Goal: Task Accomplishment & Management: Complete application form

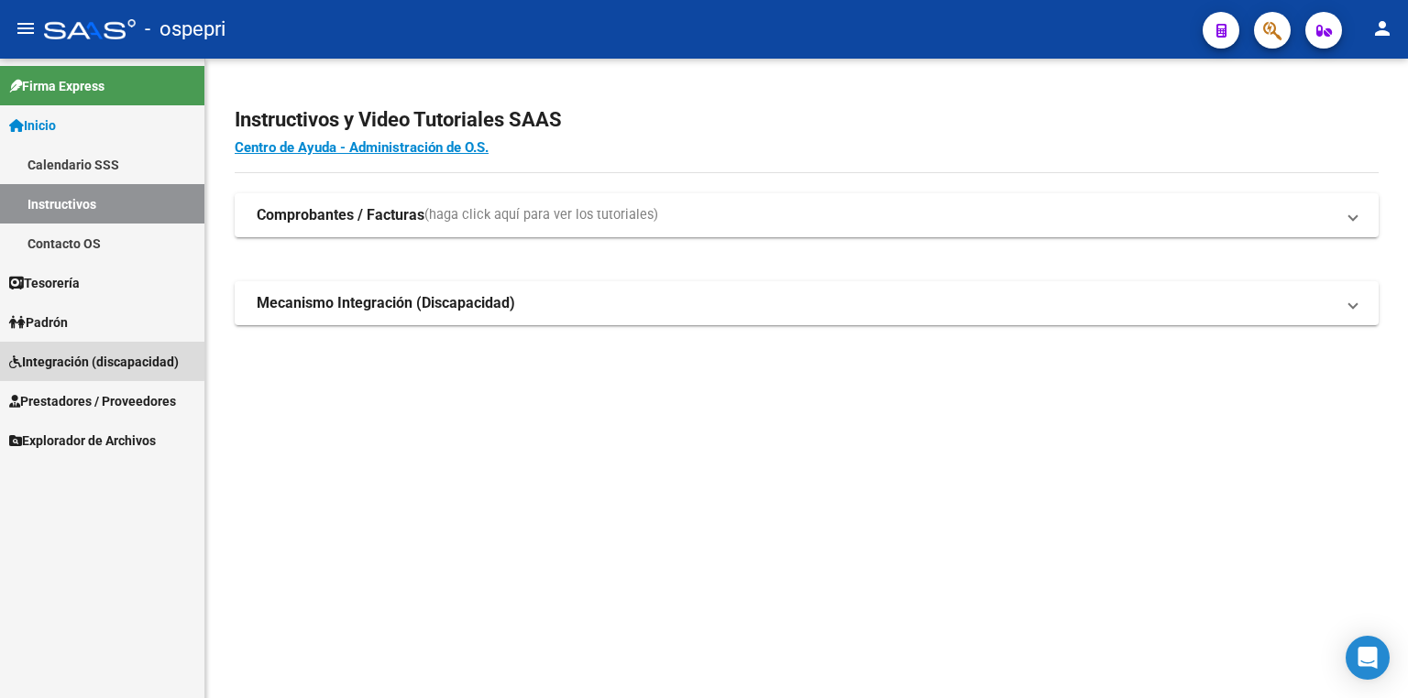
click at [92, 356] on span "Integración (discapacidad)" at bounding box center [94, 362] width 170 height 20
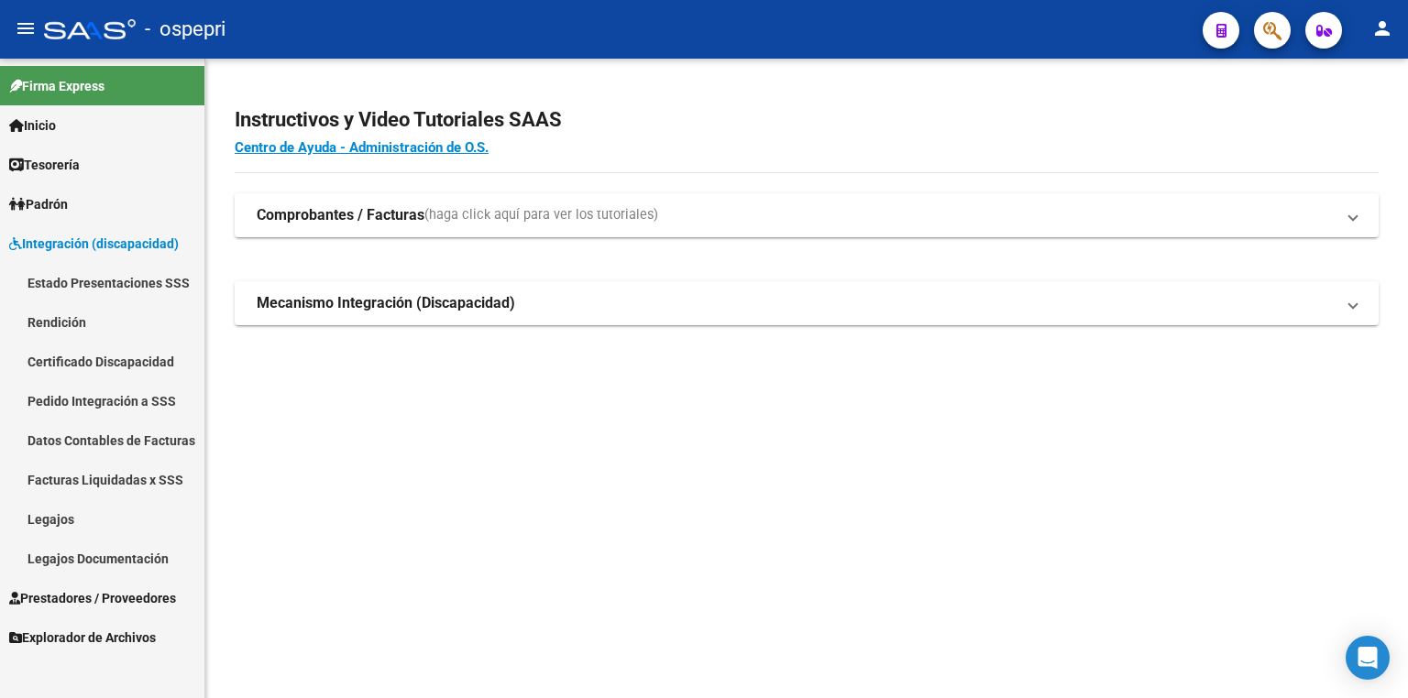
click at [74, 506] on link "Legajos" at bounding box center [102, 519] width 204 height 39
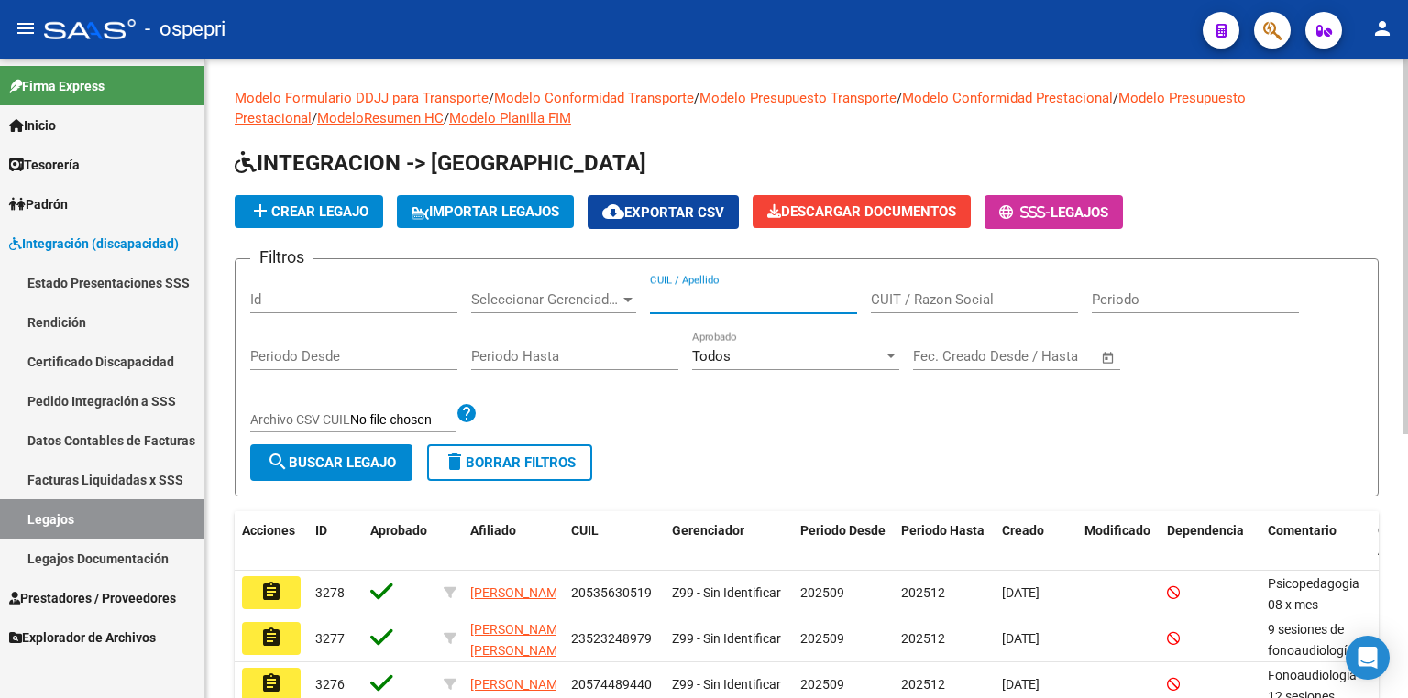
click at [700, 291] on input "CUIL / Apellido" at bounding box center [753, 299] width 207 height 16
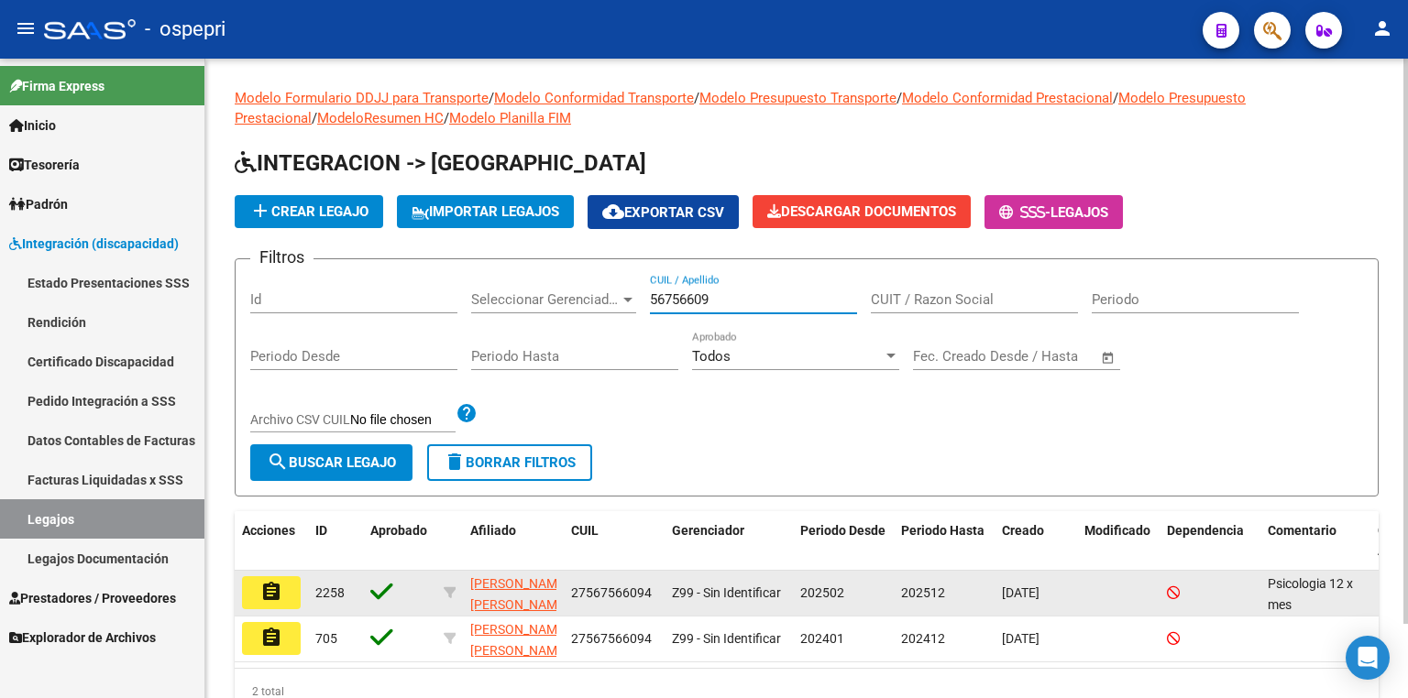
type input "56756609"
click at [274, 584] on mat-icon "assignment" at bounding box center [271, 592] width 22 height 22
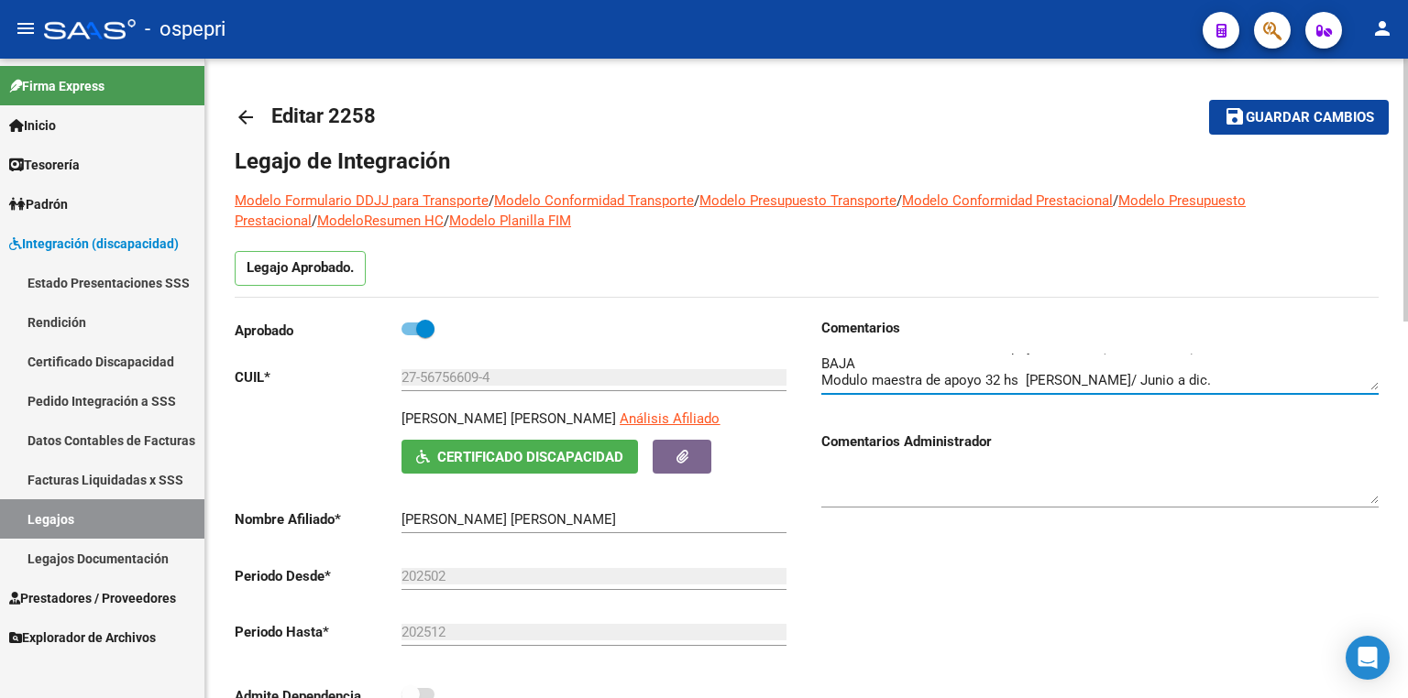
scroll to position [82, 0]
click at [1306, 378] on textarea at bounding box center [1099, 372] width 557 height 37
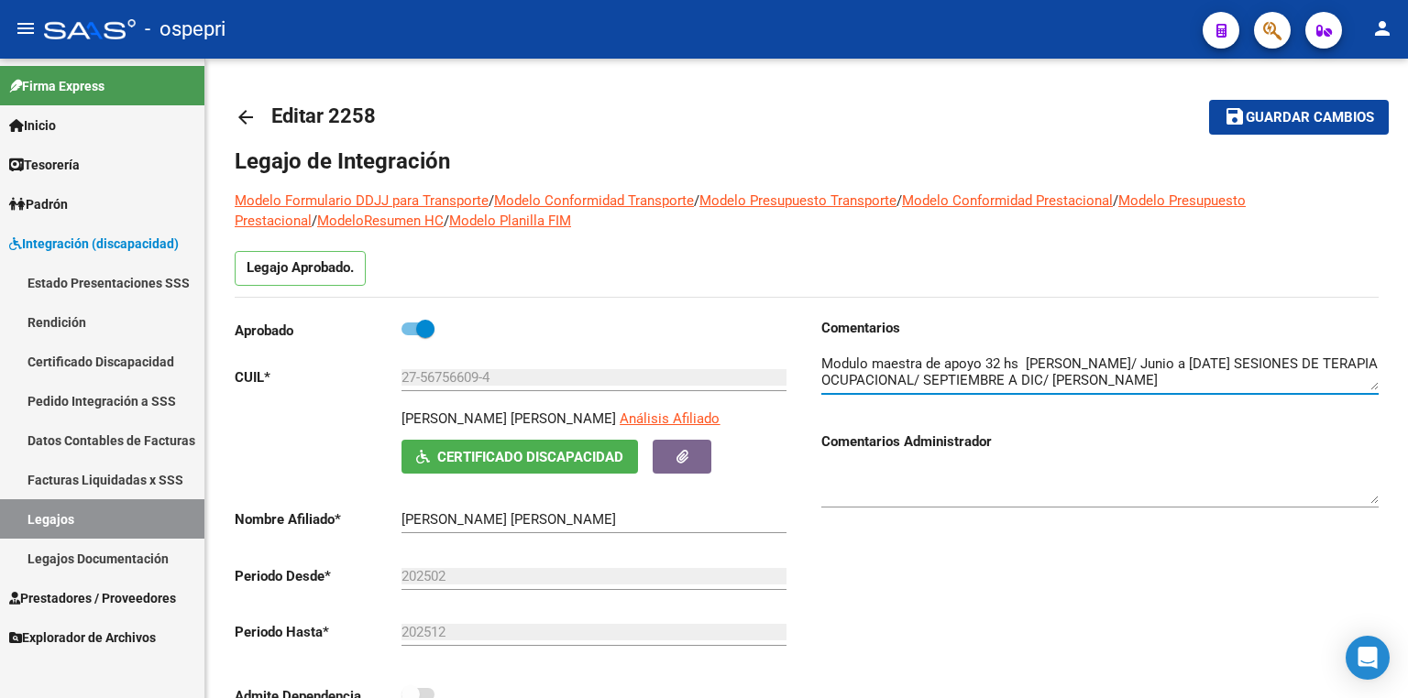
type textarea "Psicologia 12 x mes (marzo/[DATE]) Lic. [PERSON_NAME]. Kinesiologia 8 x mes (fe…"
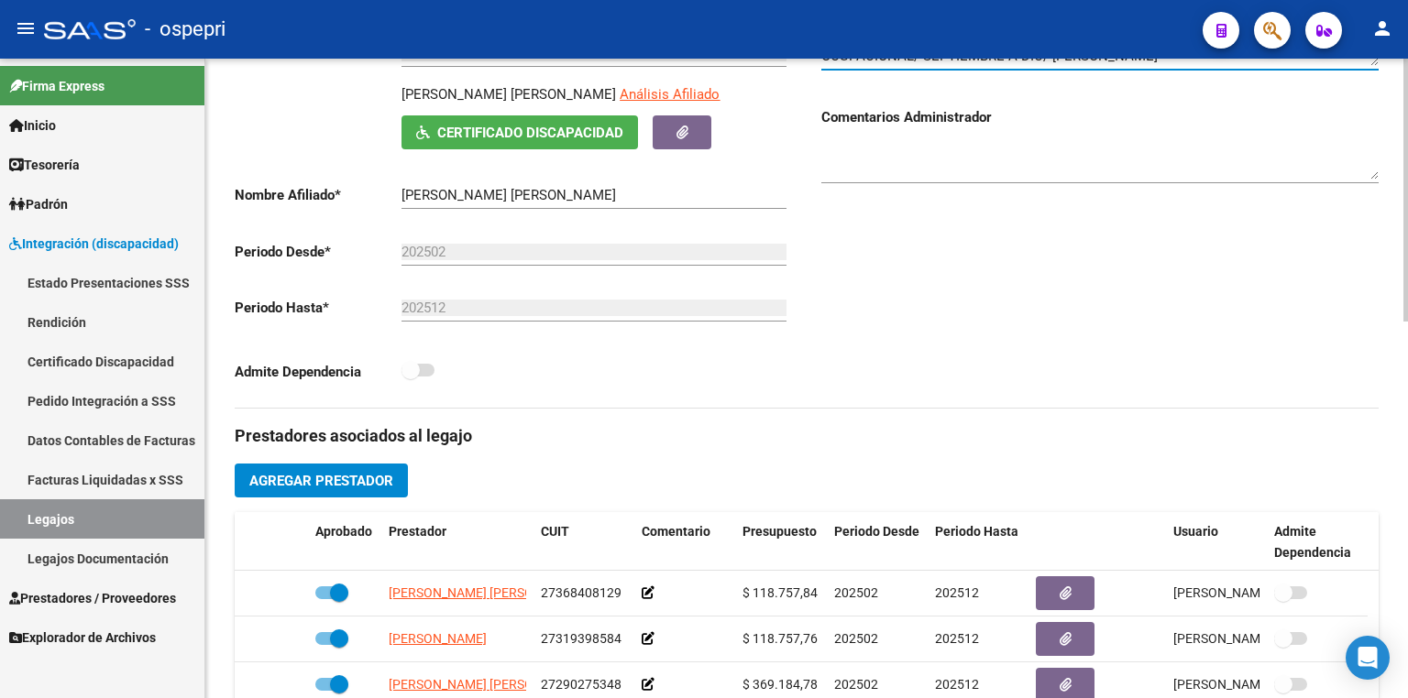
scroll to position [367, 0]
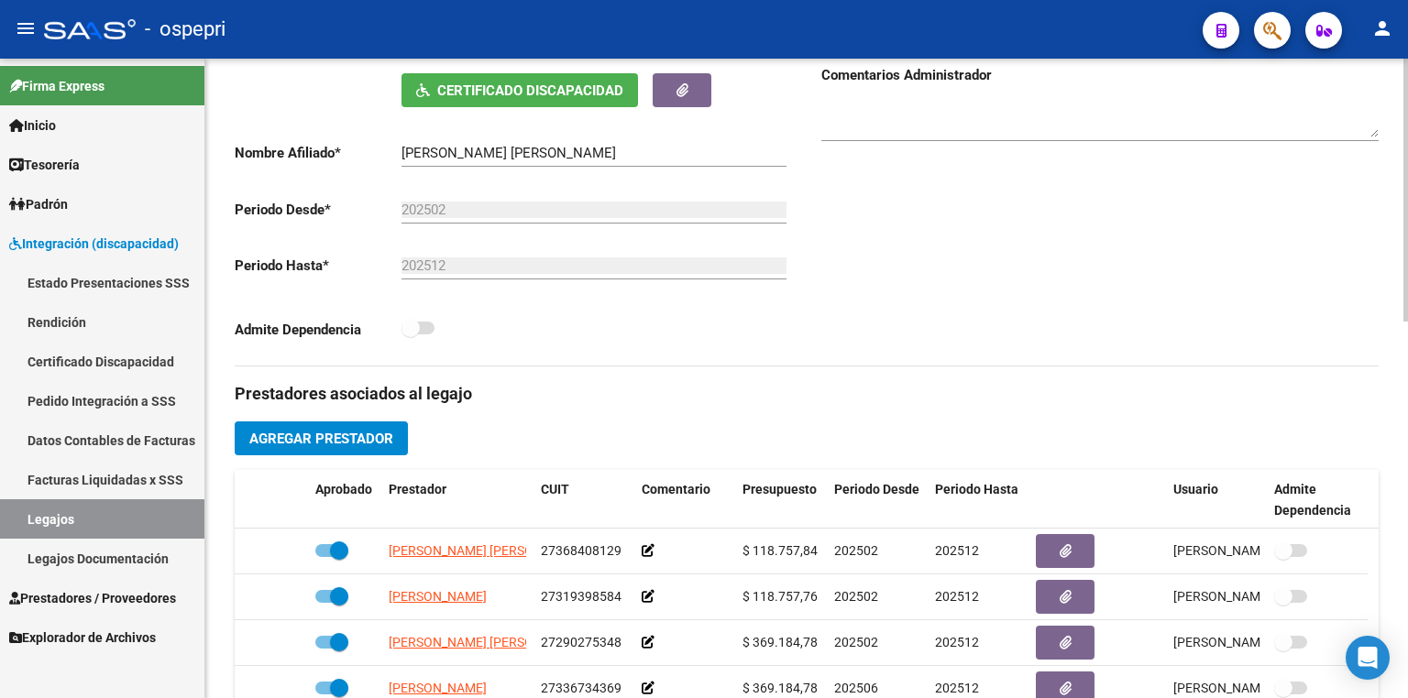
click at [341, 426] on button "Agregar Prestador" at bounding box center [321, 439] width 173 height 34
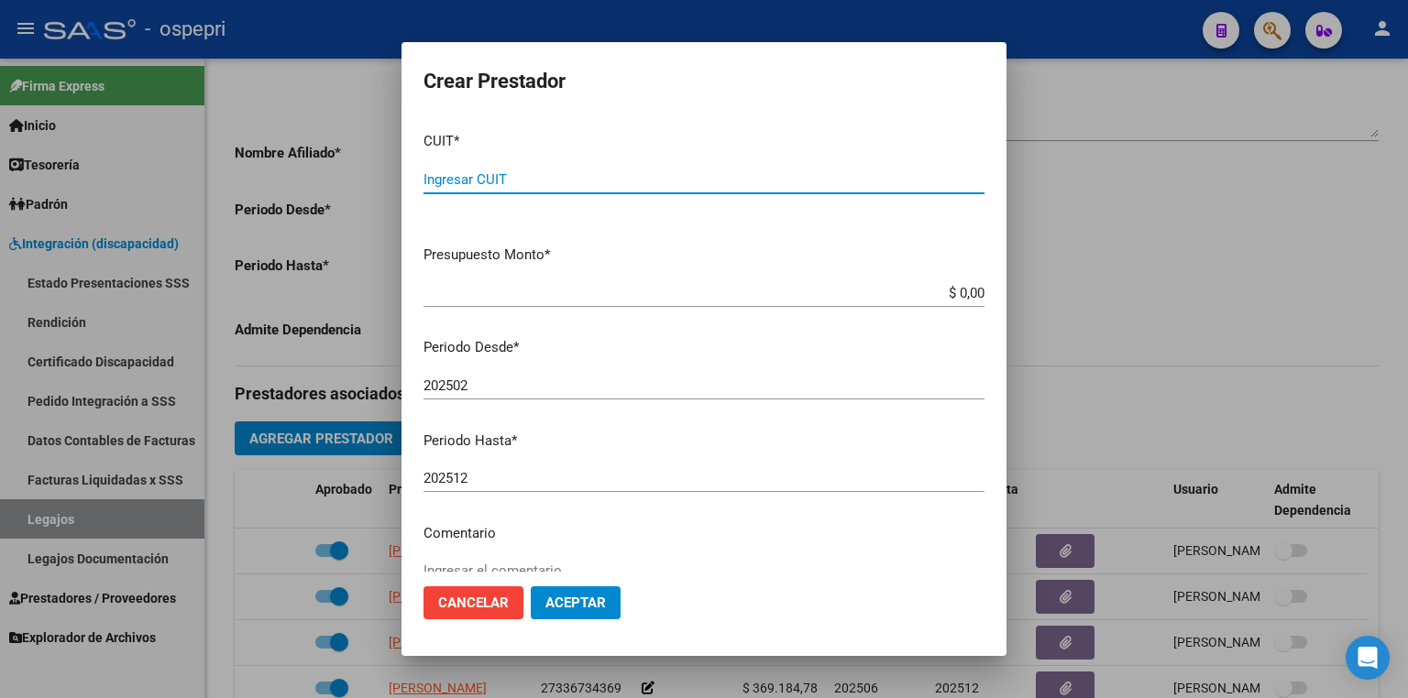
click at [587, 186] on input "Ingresar CUIT" at bounding box center [703, 179] width 561 height 16
paste input "23-32985619-4"
type input "23-32985619-4"
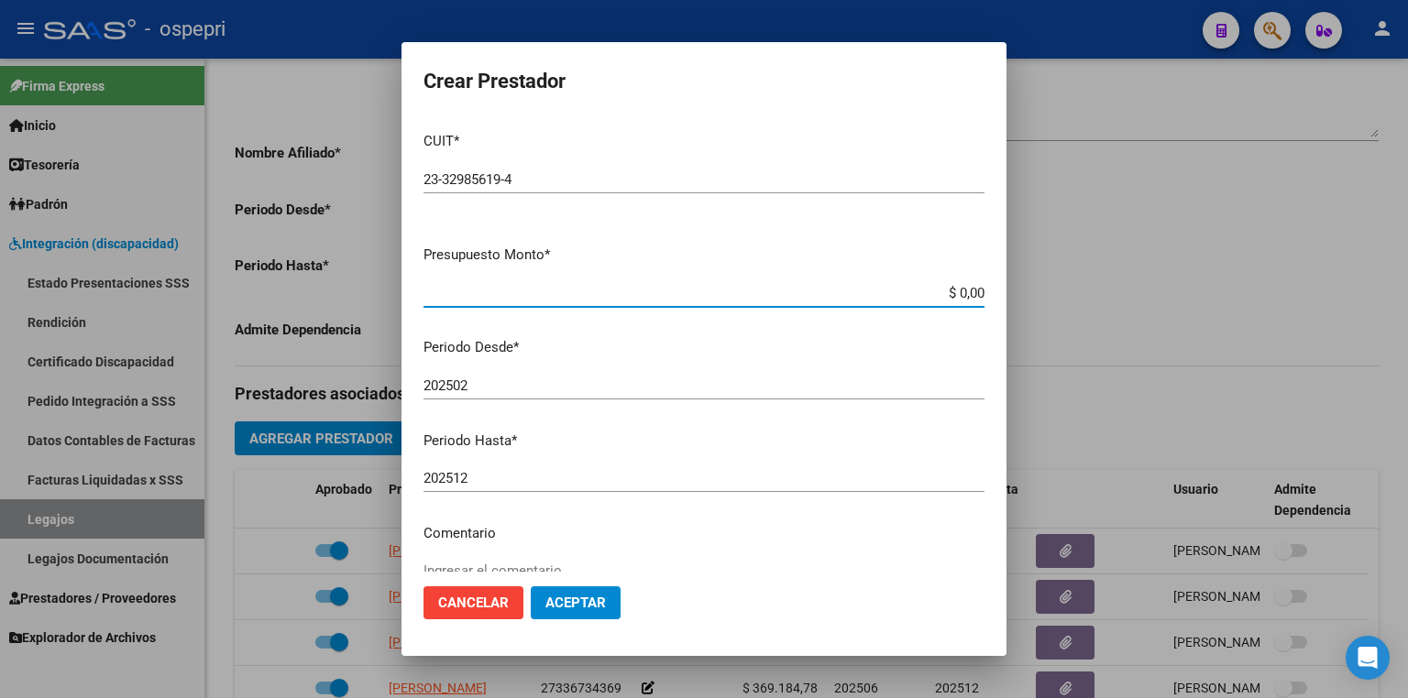
drag, startPoint x: 931, startPoint y: 286, endPoint x: 1028, endPoint y: 290, distance: 96.3
click at [1028, 290] on div "Crear Prestador CUIT * 23-32985619-4 Ingresar CUIT ARCA Padrón Presupuesto Mont…" at bounding box center [704, 349] width 1408 height 698
type input "$ 14.844,73"
click at [475, 385] on input "202502" at bounding box center [703, 386] width 561 height 16
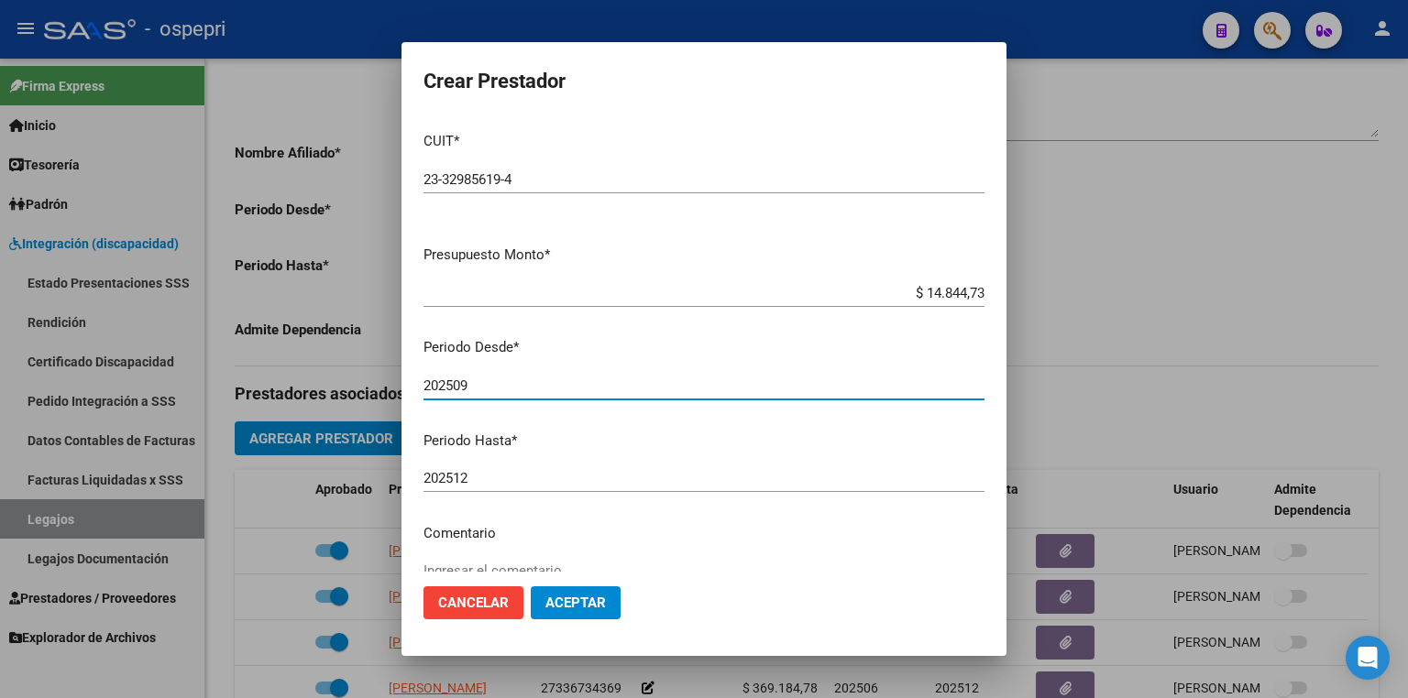
type input "202509"
click at [577, 604] on span "Aceptar" at bounding box center [575, 603] width 60 height 16
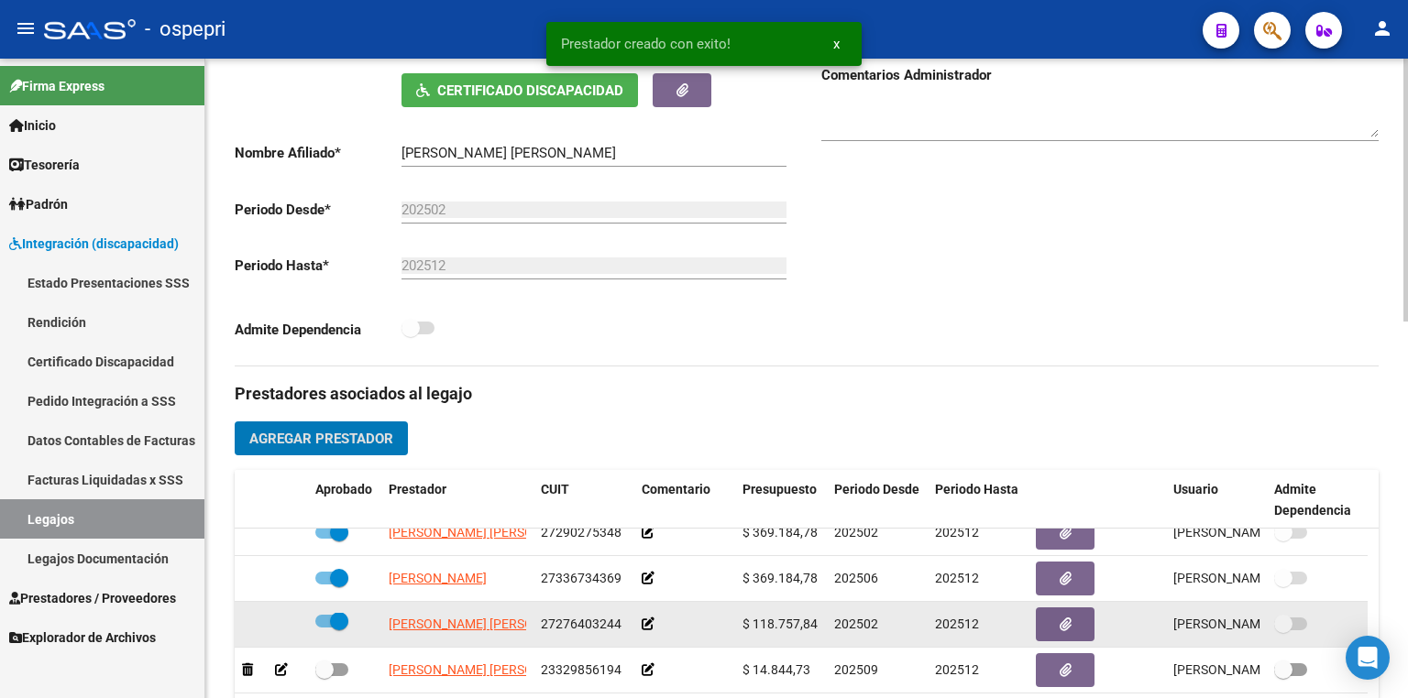
scroll to position [5, 0]
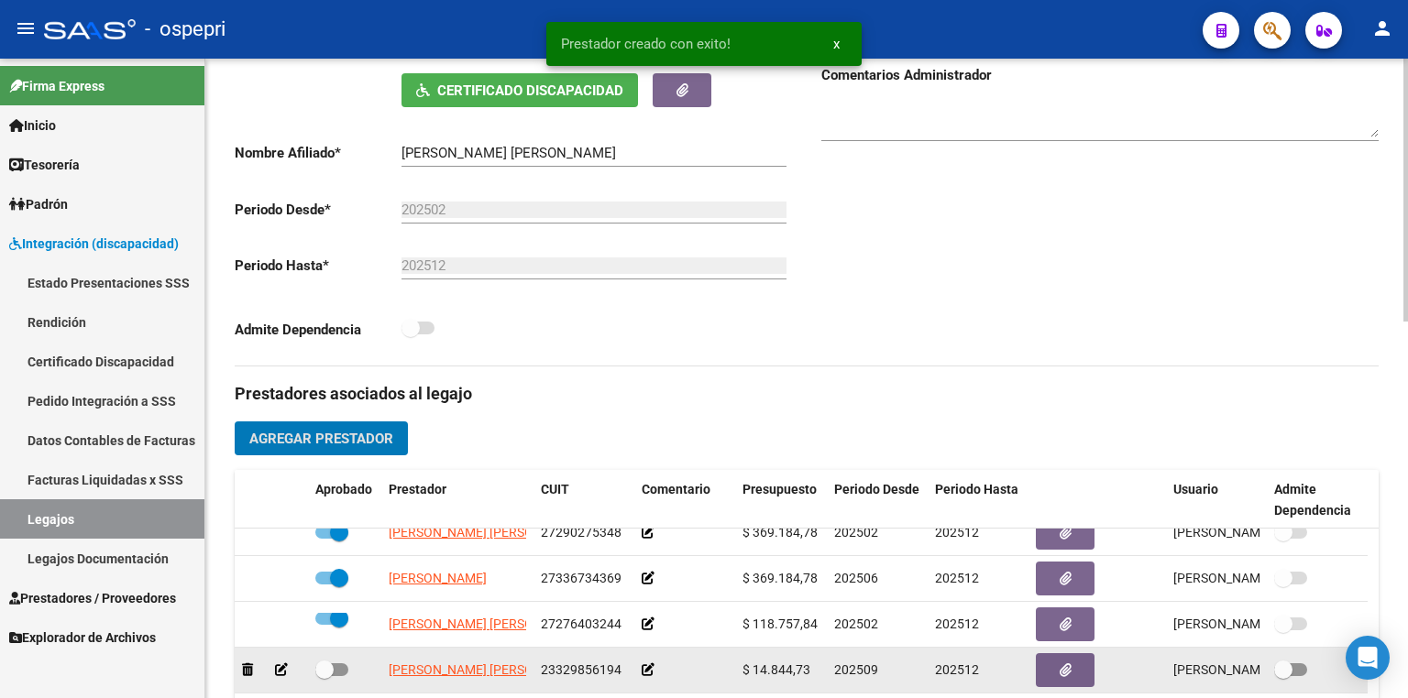
click at [345, 669] on span at bounding box center [331, 670] width 33 height 13
click at [324, 676] on input "checkbox" at bounding box center [324, 676] width 1 height 1
checkbox input "true"
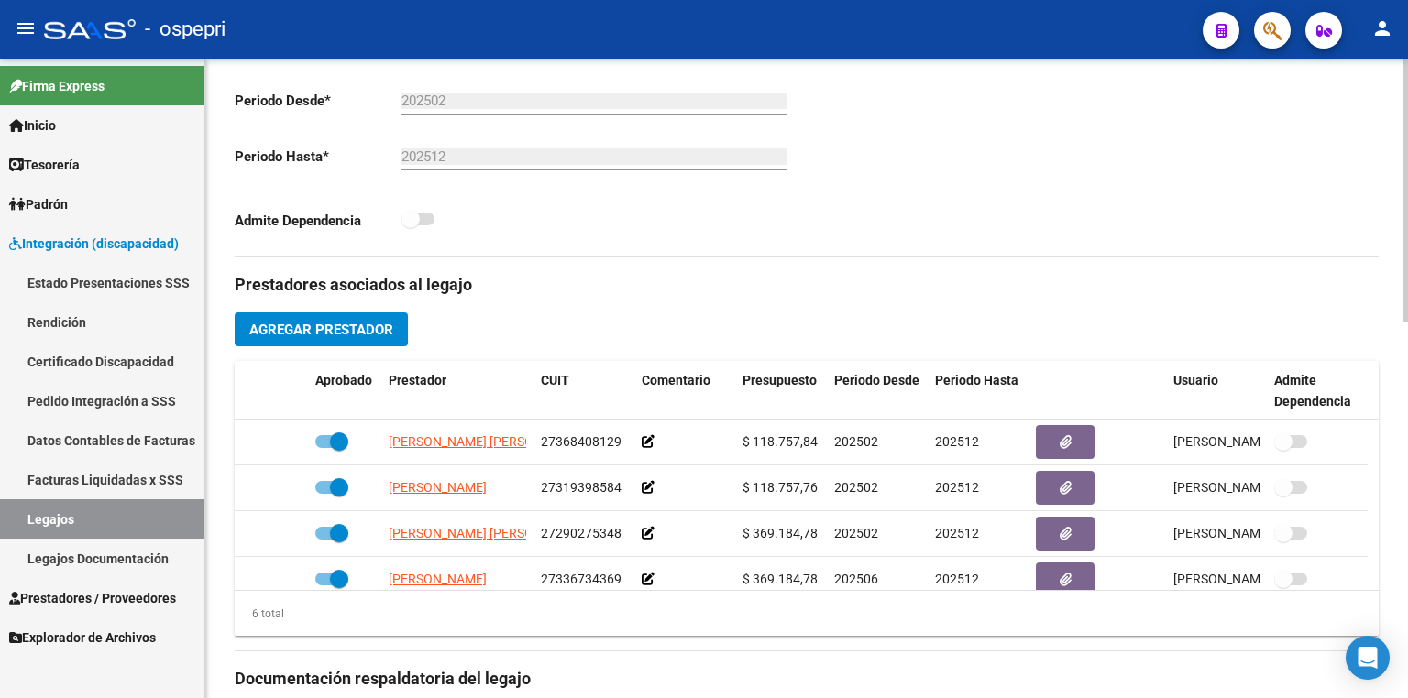
scroll to position [109, 0]
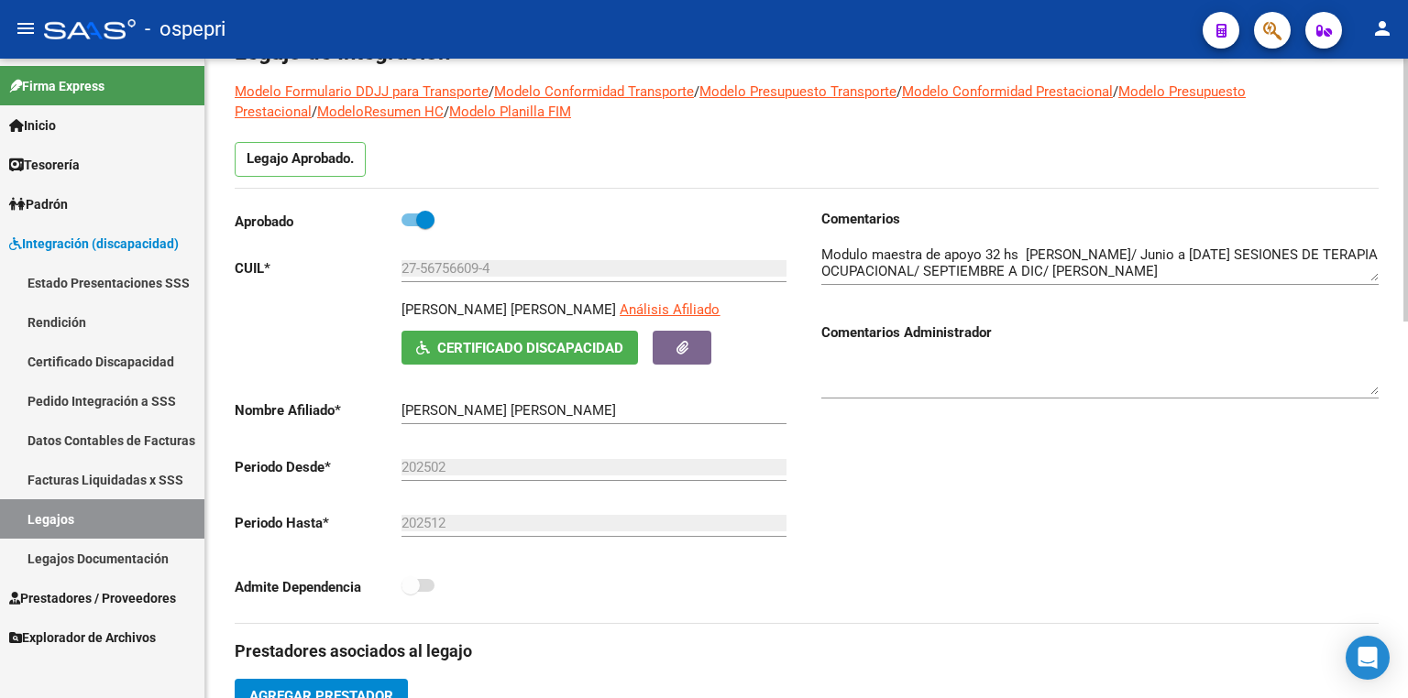
click at [1338, 271] on textarea at bounding box center [1099, 263] width 557 height 37
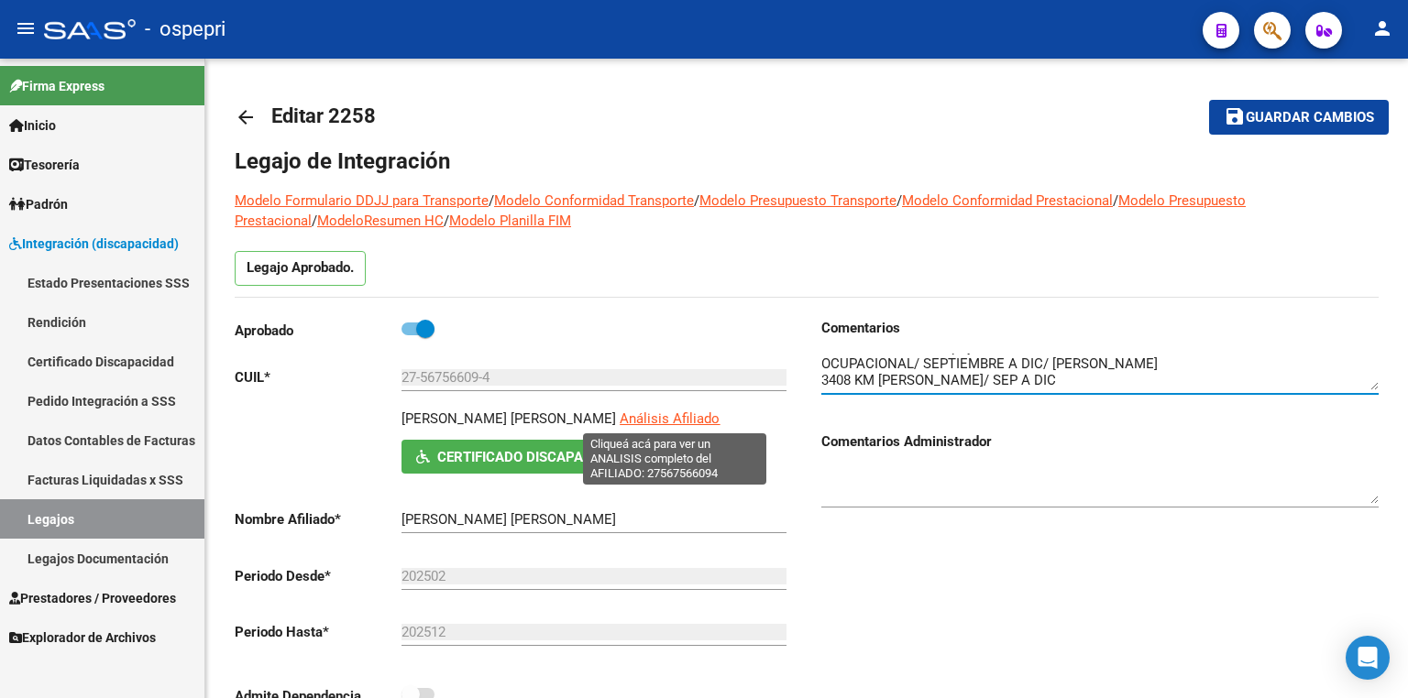
scroll to position [0, 0]
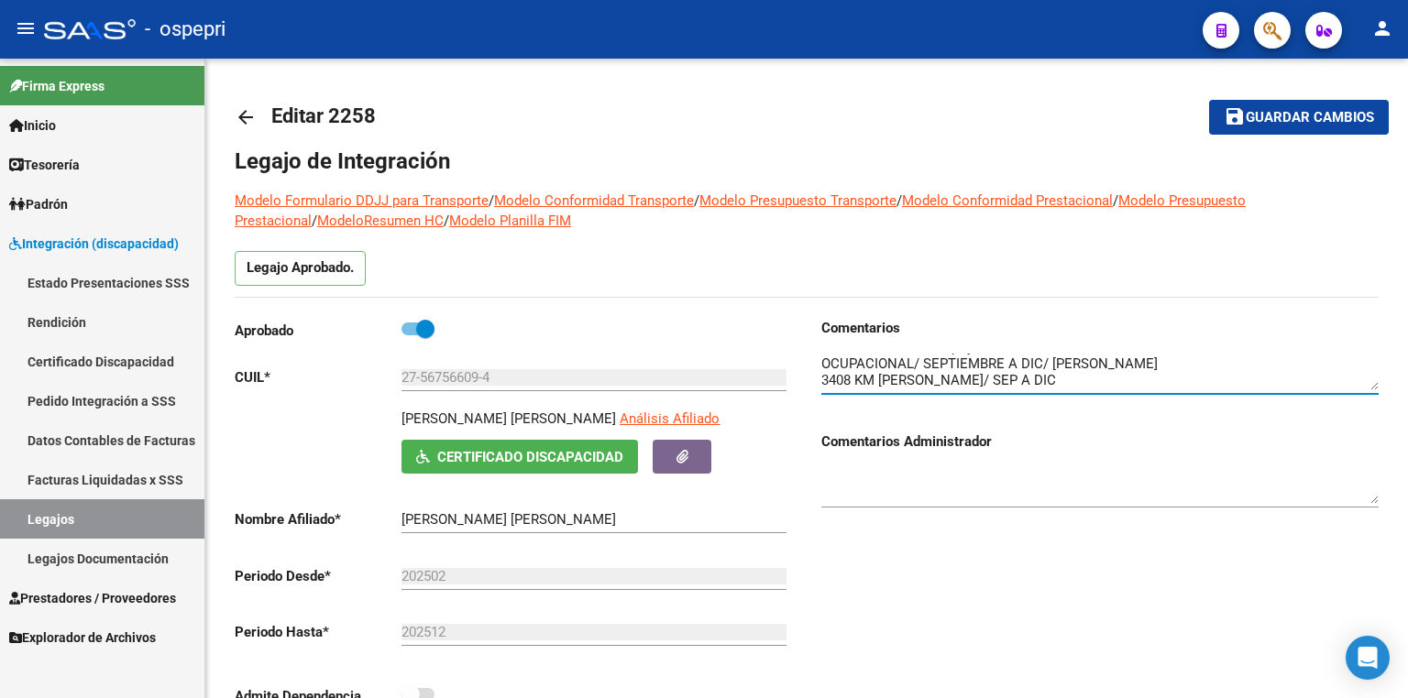
type textarea "Psicologia 12 x mes (marzo/[DATE]) Lic. [PERSON_NAME]. Kinesiologia 8 x mes (fe…"
click at [1284, 123] on span "Guardar cambios" at bounding box center [1310, 118] width 128 height 16
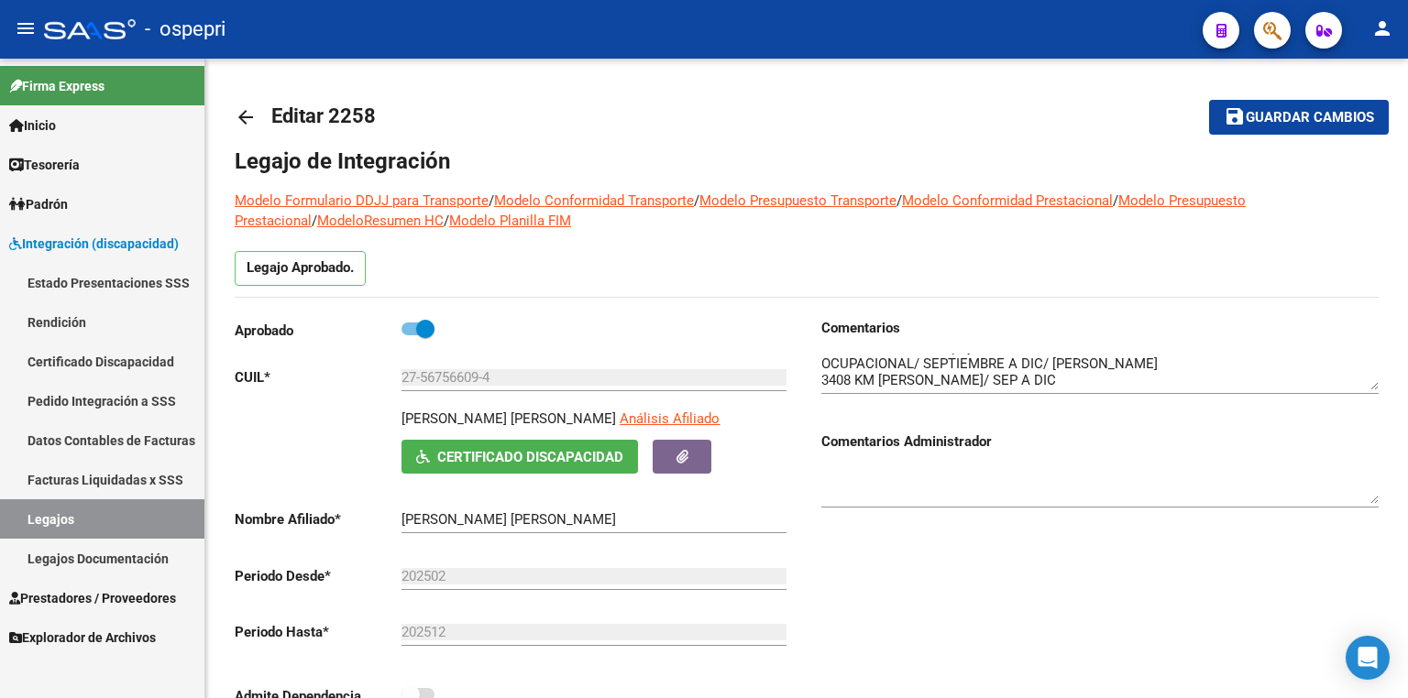
click at [1269, 116] on span "Guardar cambios" at bounding box center [1310, 118] width 128 height 16
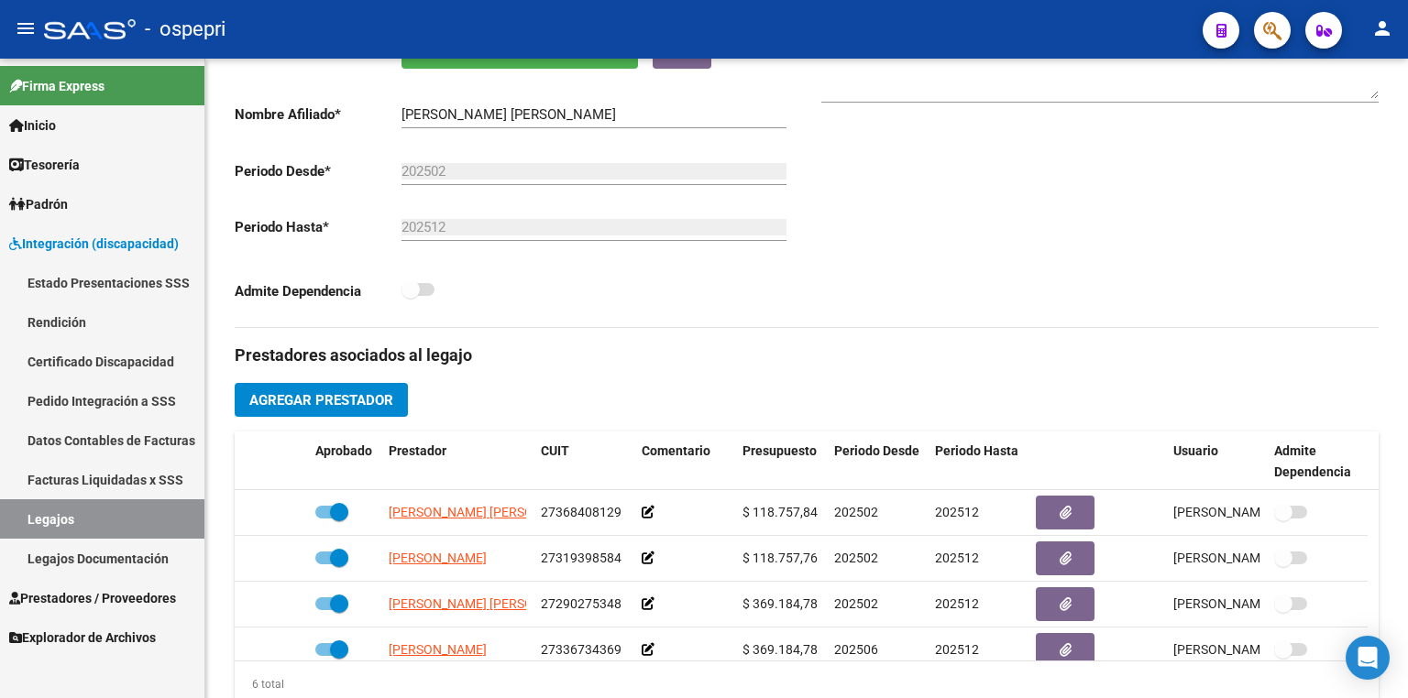
scroll to position [513, 0]
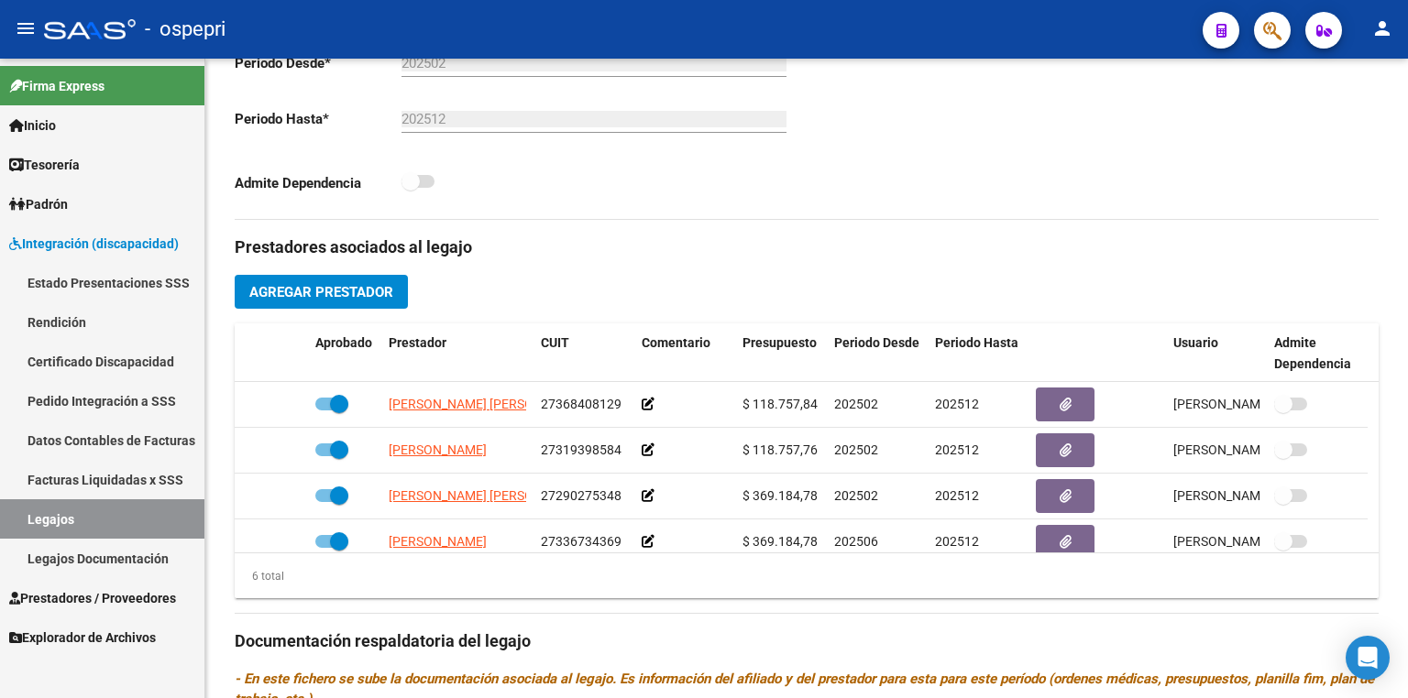
click at [339, 302] on button "Agregar Prestador" at bounding box center [321, 292] width 173 height 34
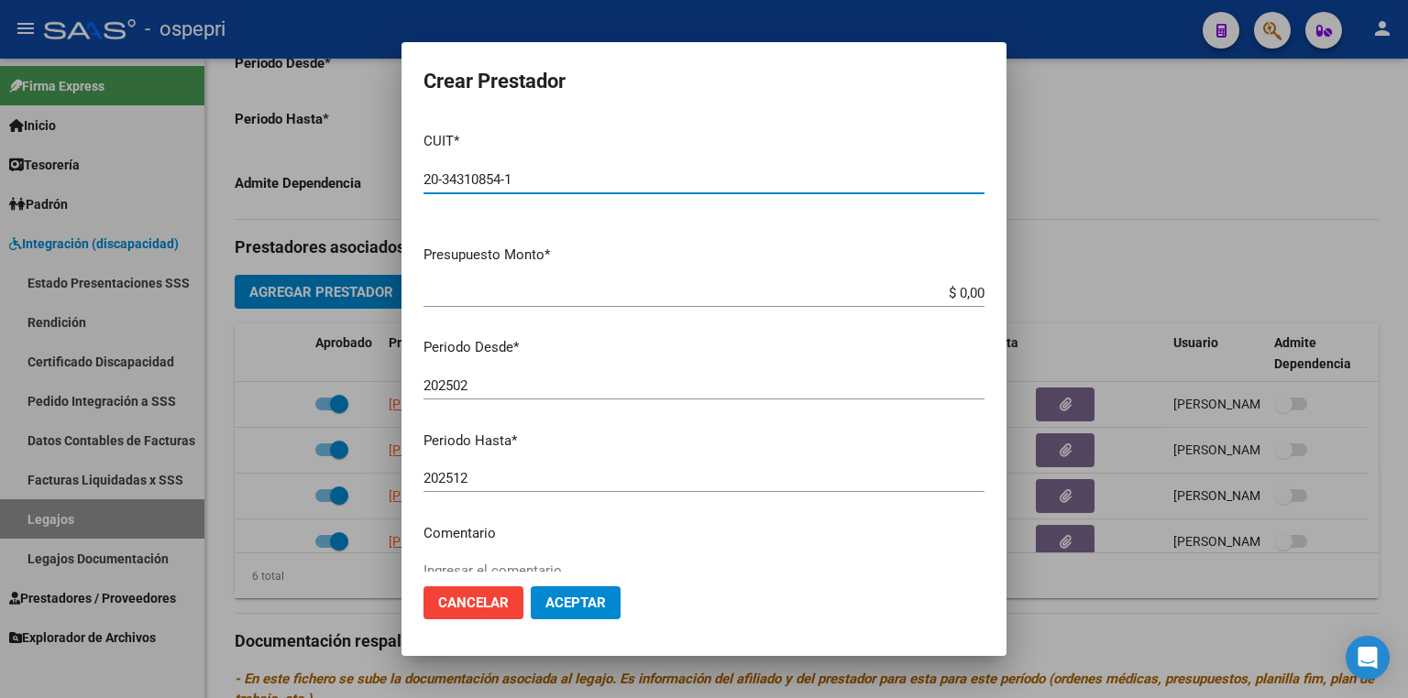
type input "20-34310854-1"
drag, startPoint x: 514, startPoint y: 201, endPoint x: 459, endPoint y: 198, distance: 55.1
drag, startPoint x: 459, startPoint y: 198, endPoint x: 379, endPoint y: 183, distance: 82.0
drag, startPoint x: 379, startPoint y: 183, endPoint x: 937, endPoint y: 292, distance: 568.8
click at [916, 270] on mat-dialog-content "CUIT * 20-34310854-1 Ingresar CUIT ARCA Padrón Presupuesto Monto * $ 0,00 Ingre…" at bounding box center [703, 344] width 605 height 454
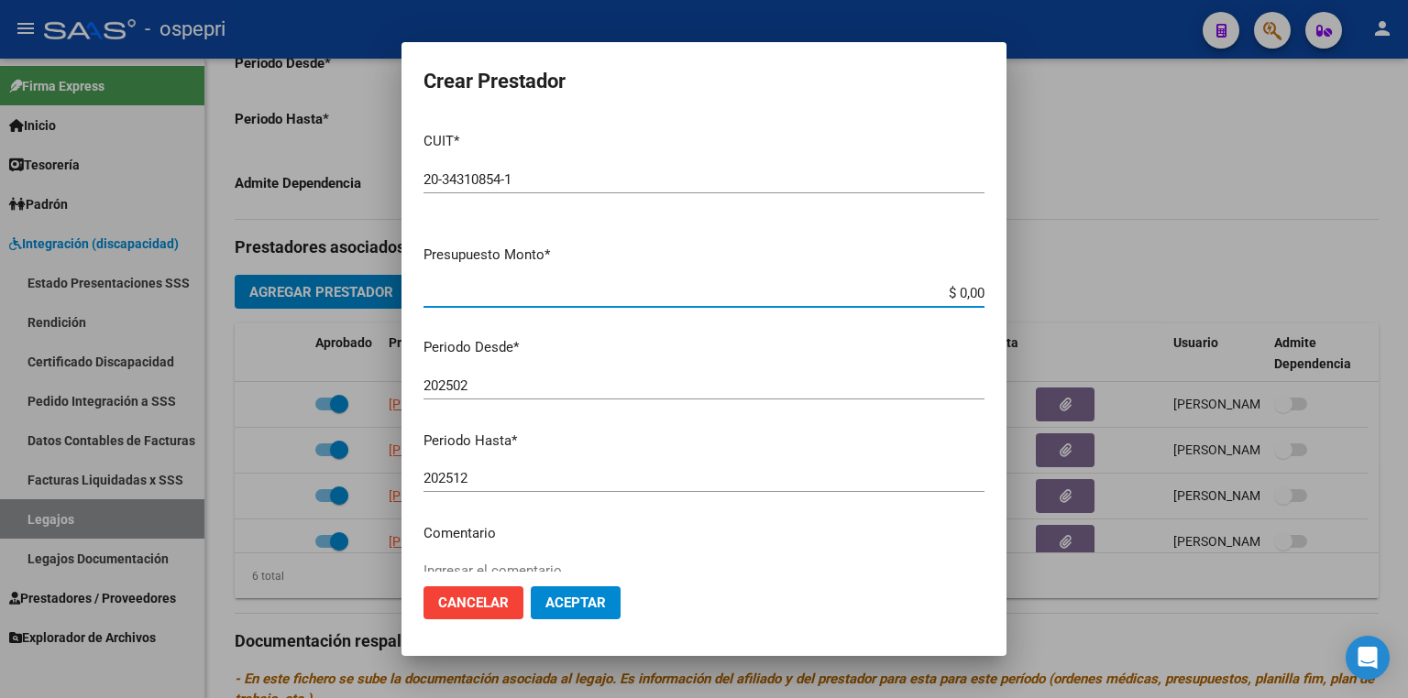
drag, startPoint x: 932, startPoint y: 289, endPoint x: 1030, endPoint y: 297, distance: 98.4
click at [1030, 297] on div "Crear Prestador CUIT * 20-34310854-1 Ingresar CUIT ARCA Padrón Presupuesto Mont…" at bounding box center [704, 349] width 1408 height 698
type input "$ 650,11"
click at [576, 403] on div "202502 Ingresar el periodo" at bounding box center [703, 394] width 561 height 45
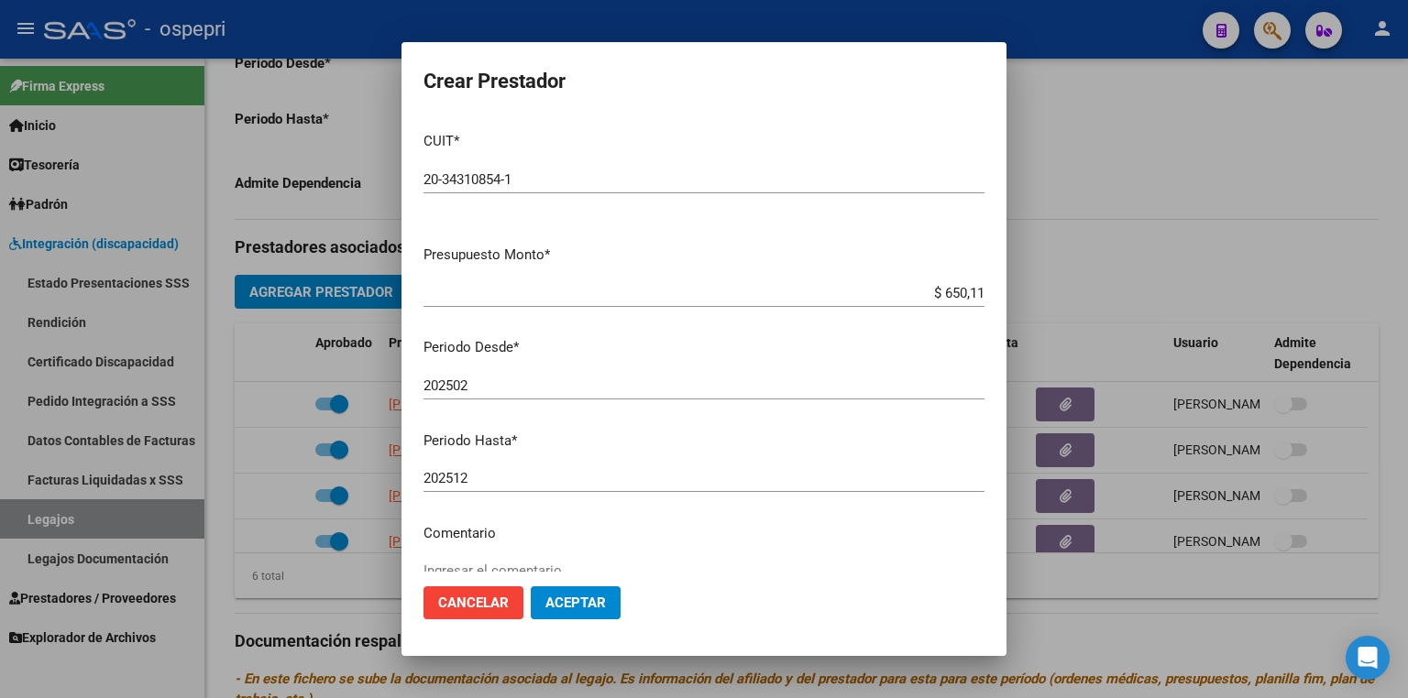
click at [549, 385] on input "202502" at bounding box center [703, 386] width 561 height 16
type input "202509"
click at [577, 605] on span "Aceptar" at bounding box center [575, 603] width 60 height 16
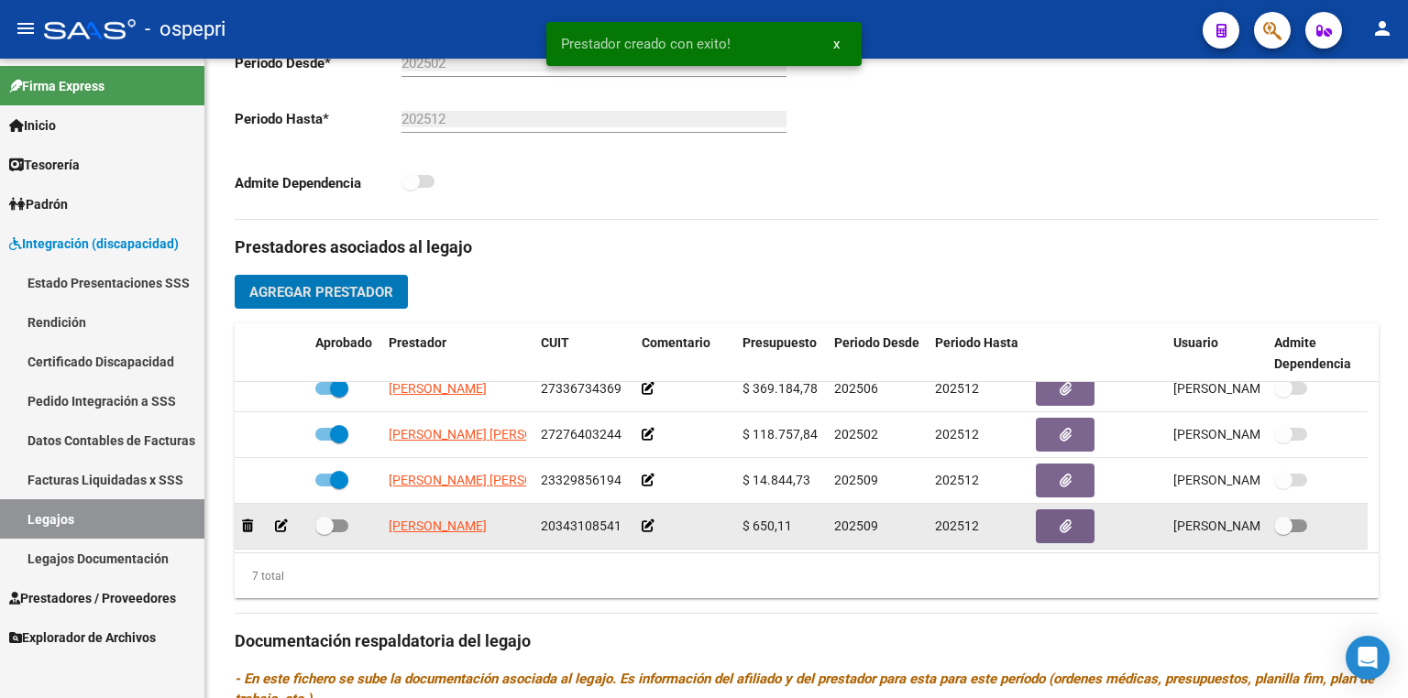
scroll to position [155, 0]
click at [343, 524] on span at bounding box center [331, 524] width 33 height 13
click at [324, 531] on input "checkbox" at bounding box center [324, 531] width 1 height 1
checkbox input "true"
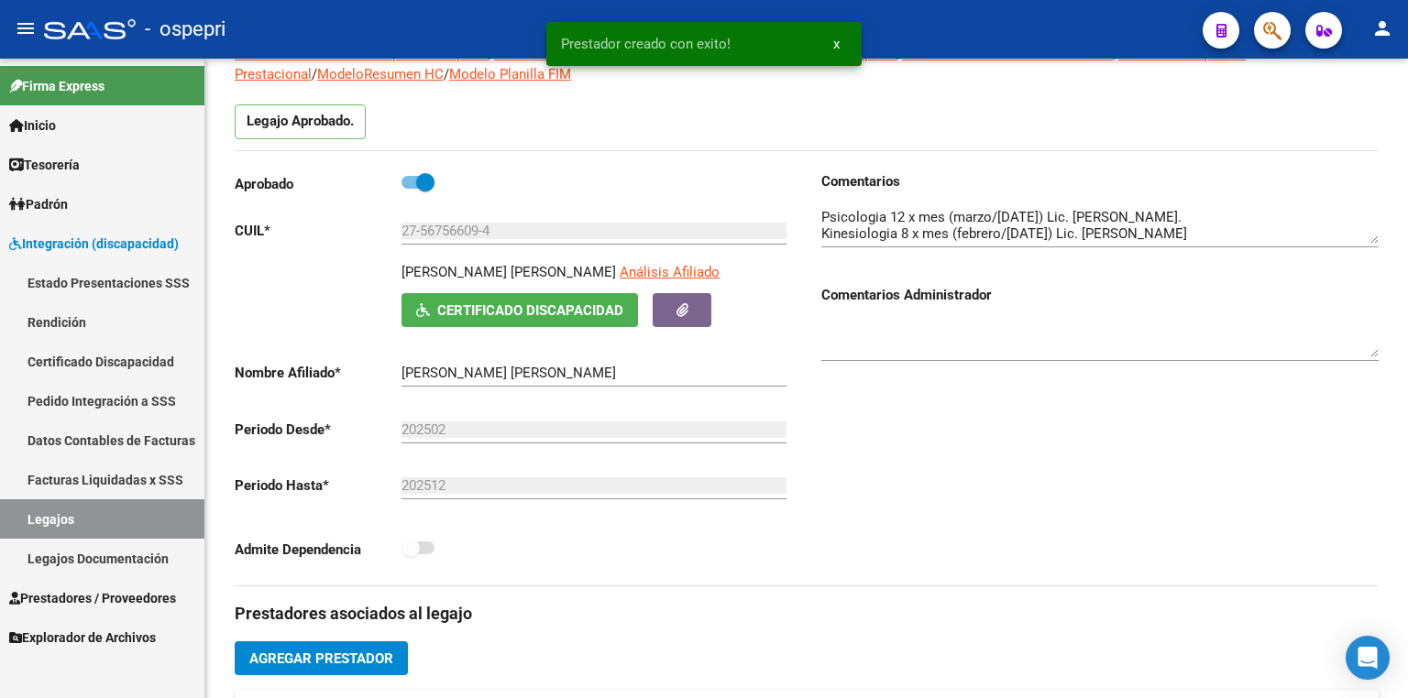
scroll to position [0, 0]
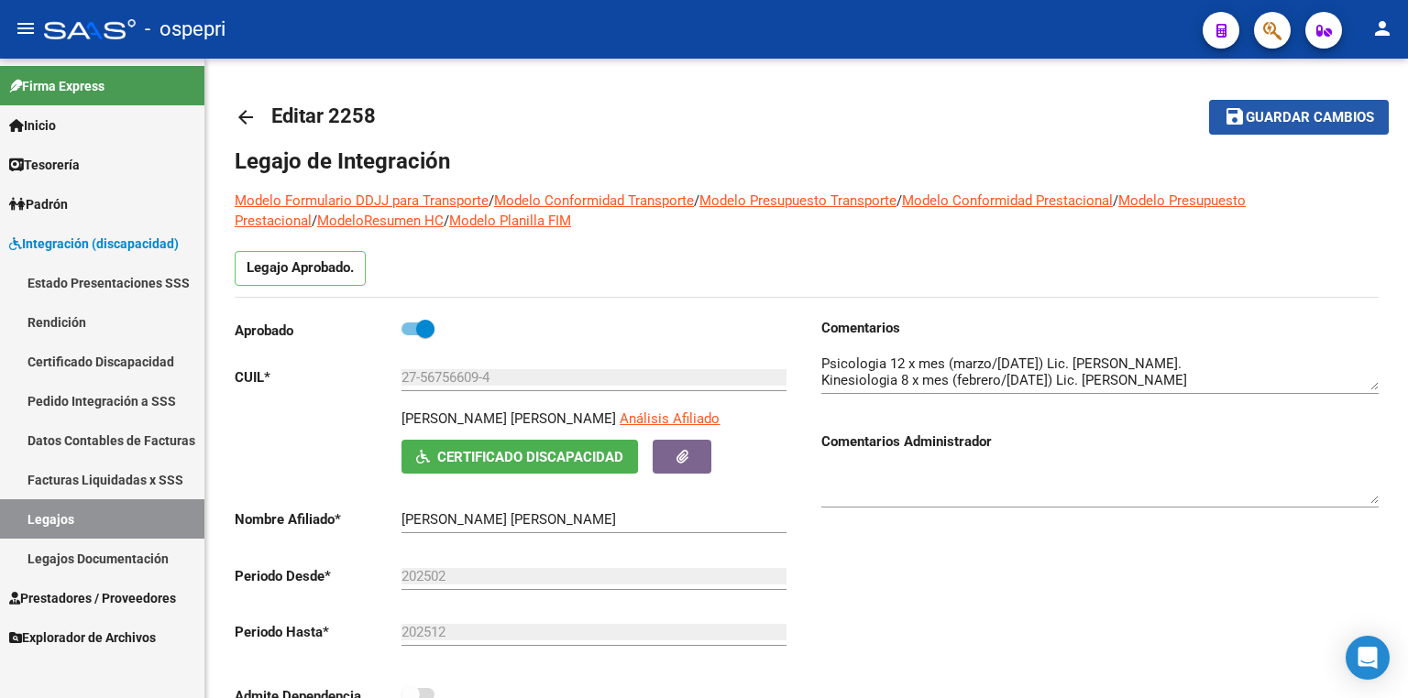
click at [1256, 110] on span "Guardar cambios" at bounding box center [1310, 118] width 128 height 16
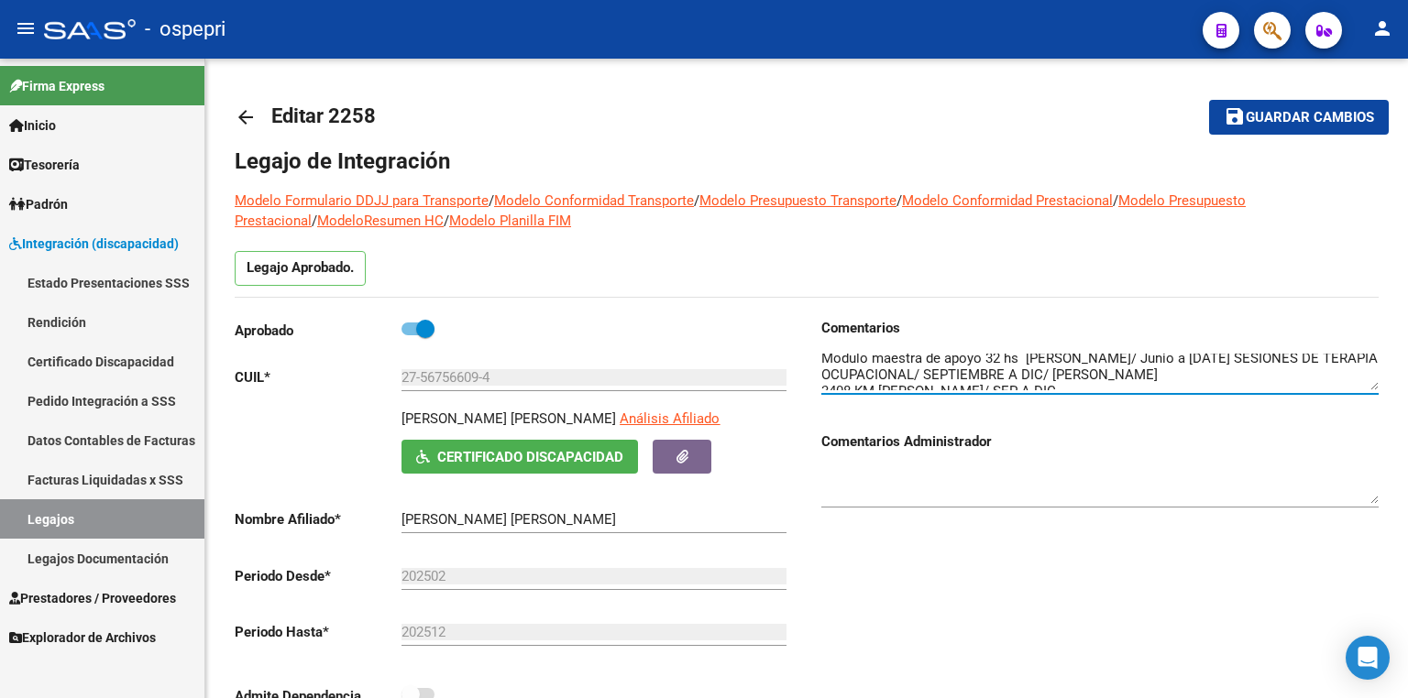
scroll to position [115, 0]
click at [1299, 114] on span "Guardar cambios" at bounding box center [1310, 118] width 128 height 16
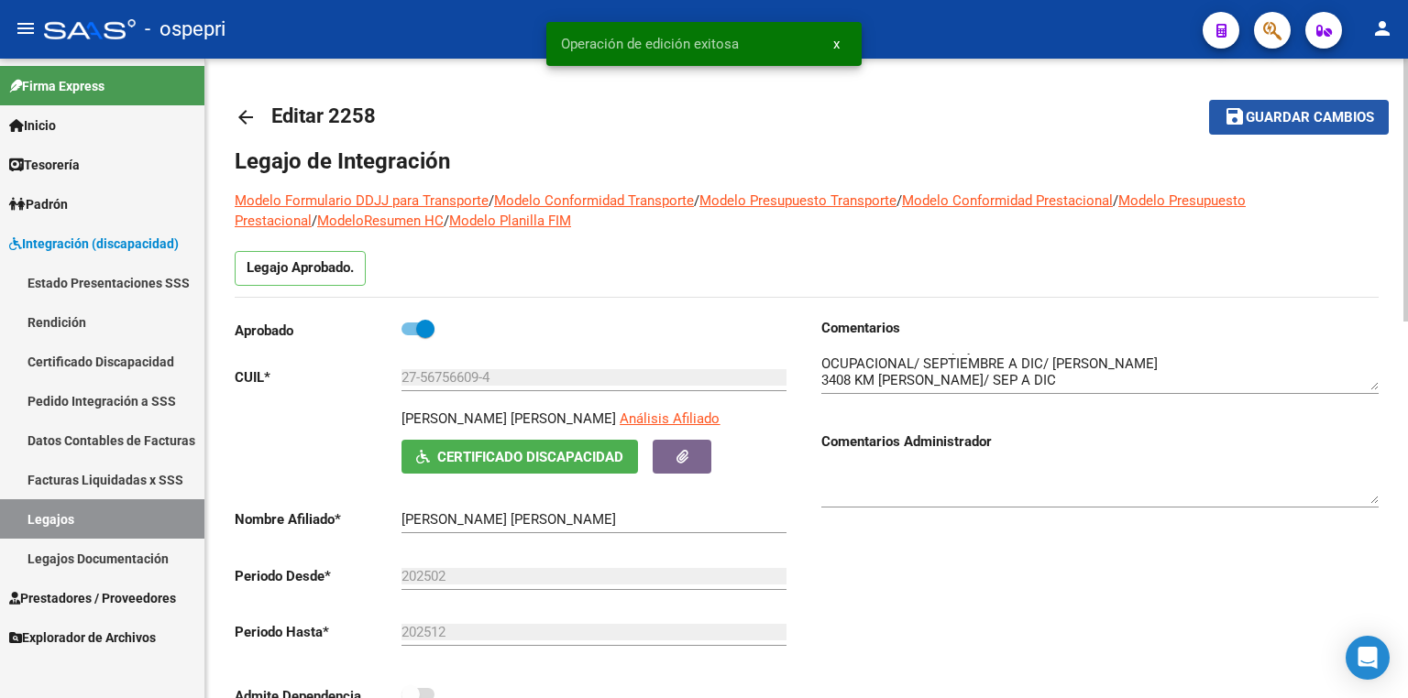
click at [1280, 119] on span "Guardar cambios" at bounding box center [1310, 118] width 128 height 16
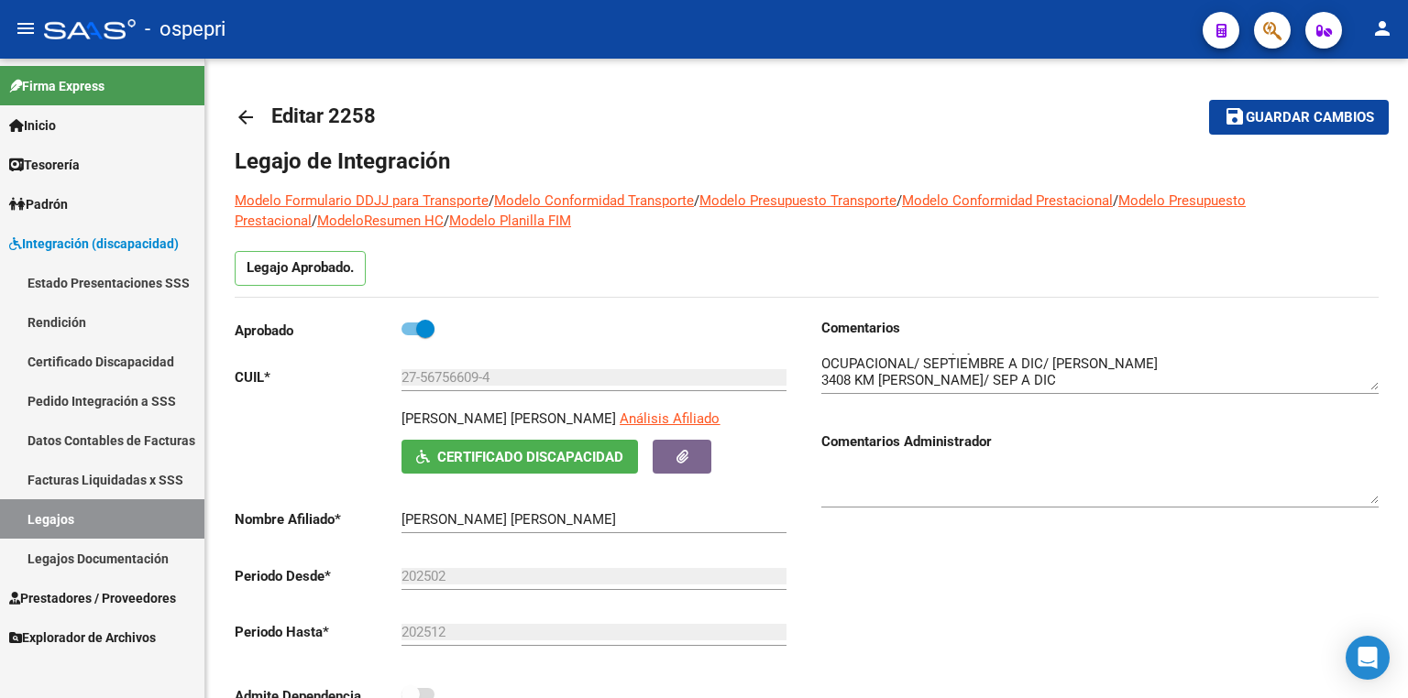
click at [76, 509] on link "Legajos" at bounding box center [102, 519] width 204 height 39
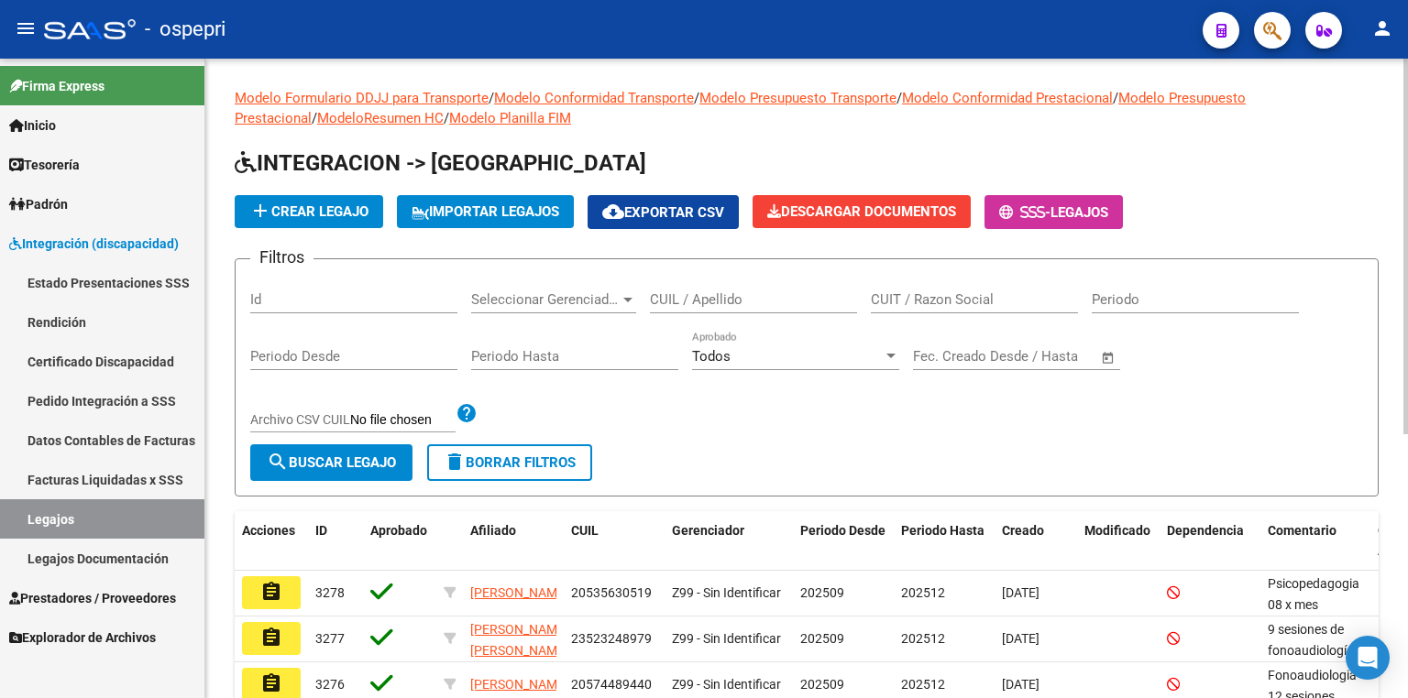
click at [714, 297] on input "CUIL / Apellido" at bounding box center [753, 299] width 207 height 16
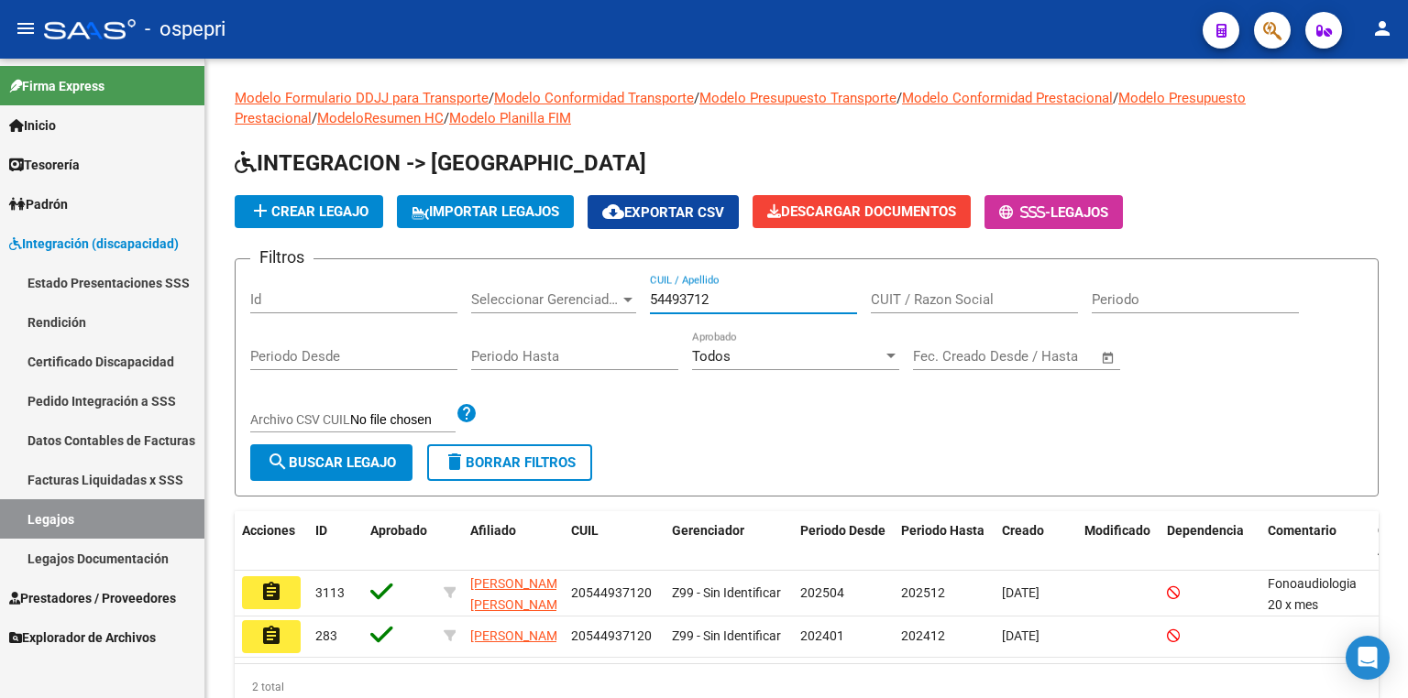
type input "54493712"
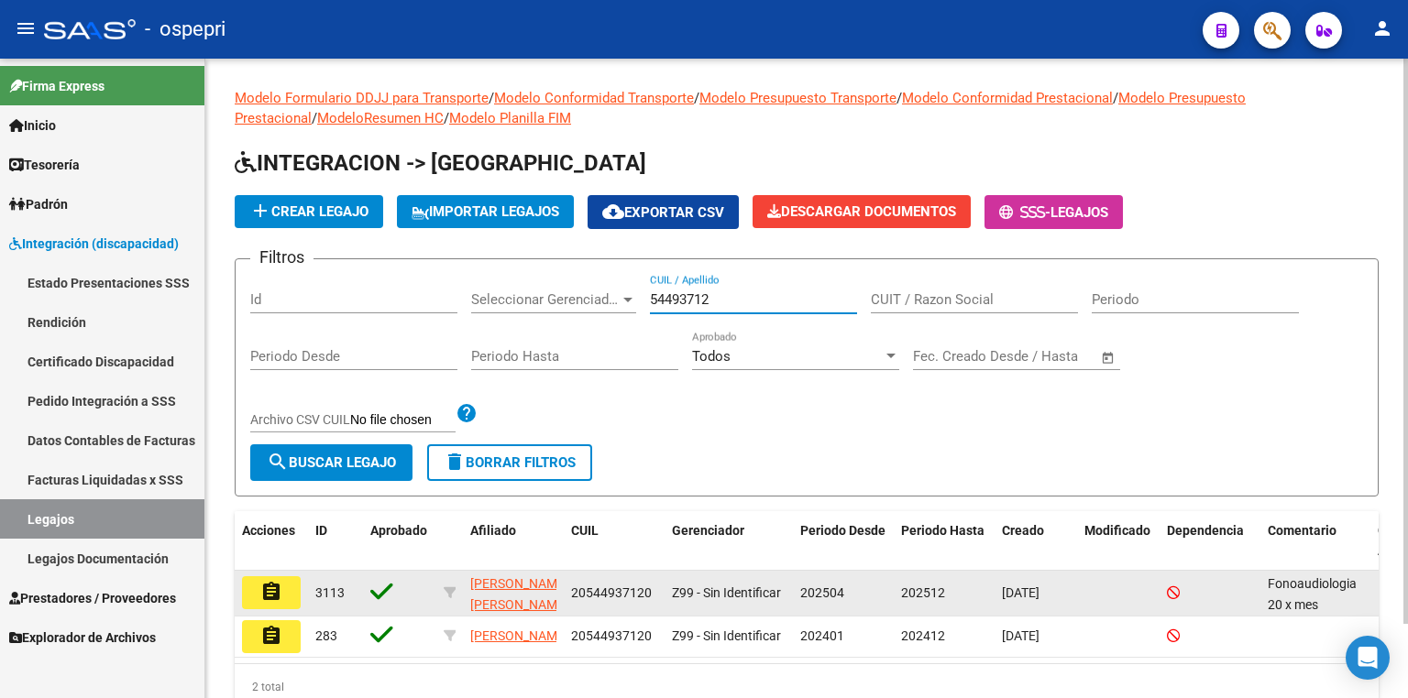
click at [278, 590] on mat-icon "assignment" at bounding box center [271, 592] width 22 height 22
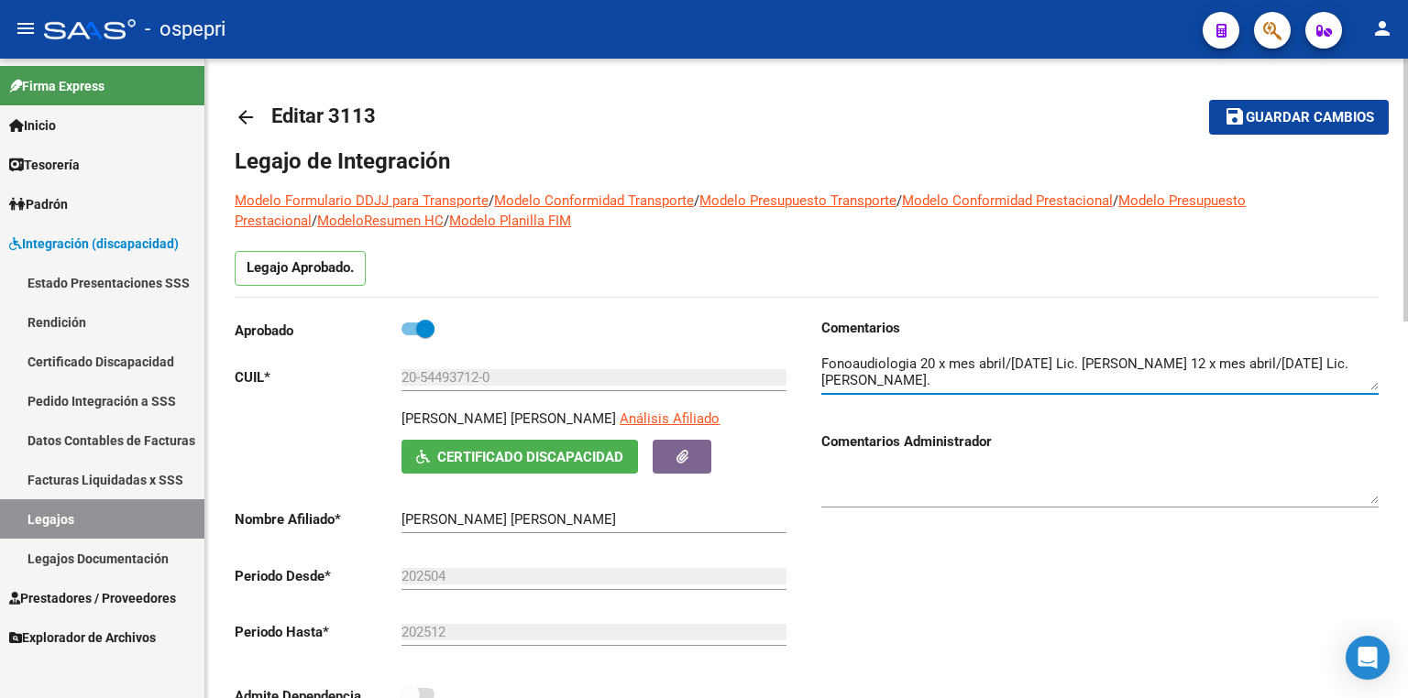
click at [1217, 365] on textarea at bounding box center [1099, 372] width 557 height 37
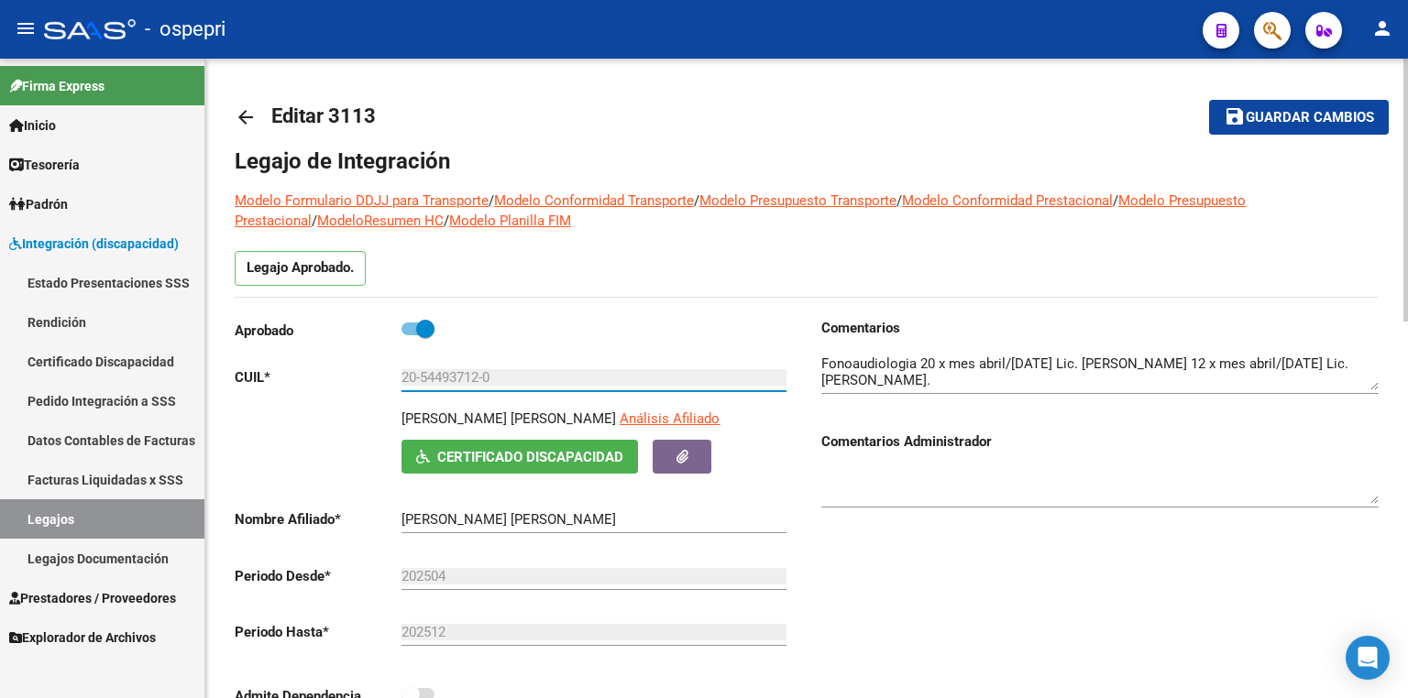
drag, startPoint x: 481, startPoint y: 379, endPoint x: 420, endPoint y: 379, distance: 61.4
click at [420, 379] on input "20-54493712-0" at bounding box center [593, 377] width 385 height 16
click at [1325, 380] on textarea at bounding box center [1099, 372] width 557 height 37
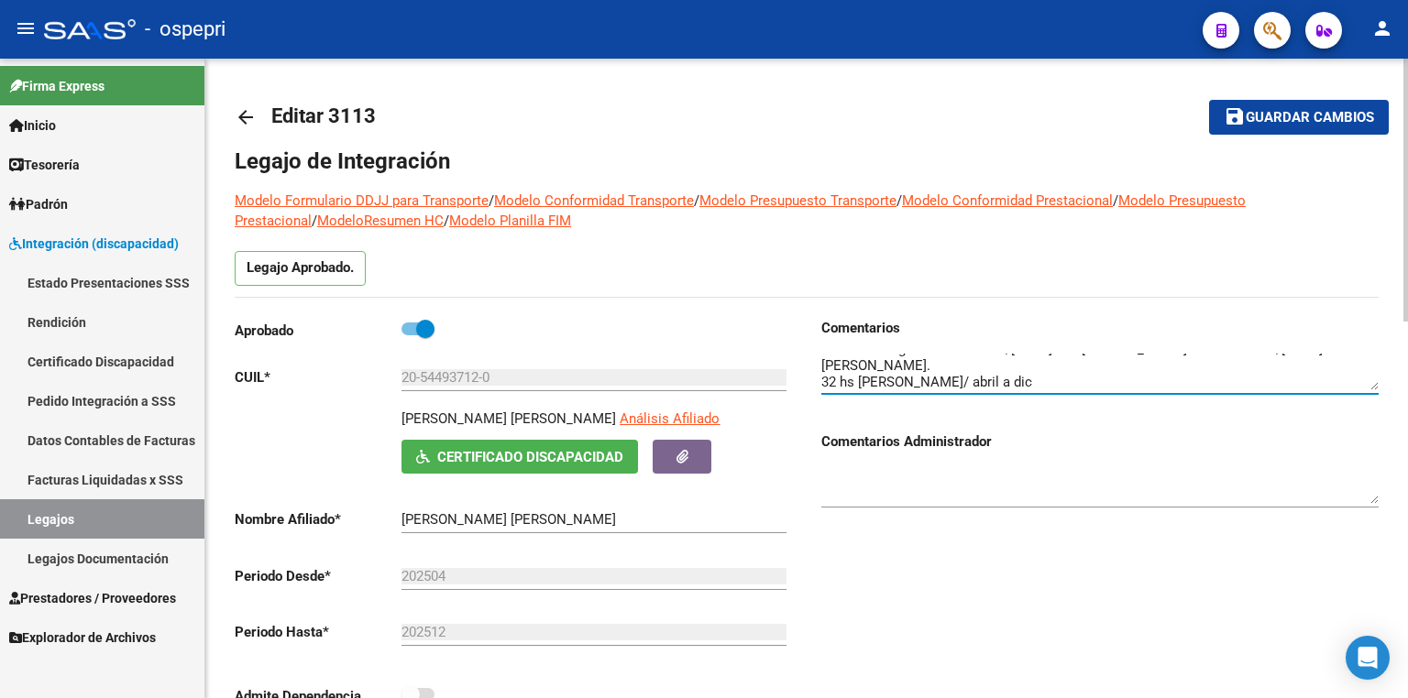
click at [1294, 110] on span "Guardar cambios" at bounding box center [1310, 118] width 128 height 16
type textarea "Fonoaudiologia 20 x mes abril/[DATE] Lic. [PERSON_NAME] 12 x mes abril/[DATE] L…"
click at [1276, 117] on span "Guardar cambios" at bounding box center [1310, 118] width 128 height 16
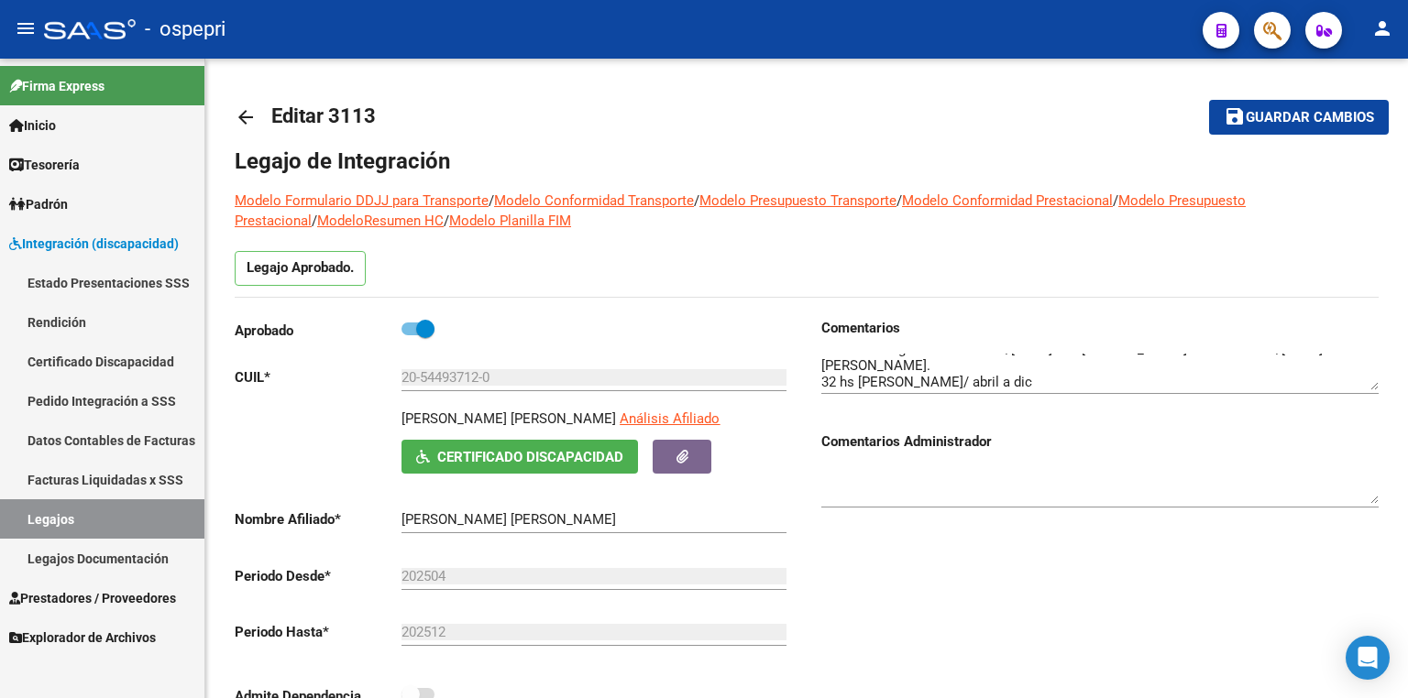
click at [132, 516] on link "Legajos" at bounding box center [102, 519] width 204 height 39
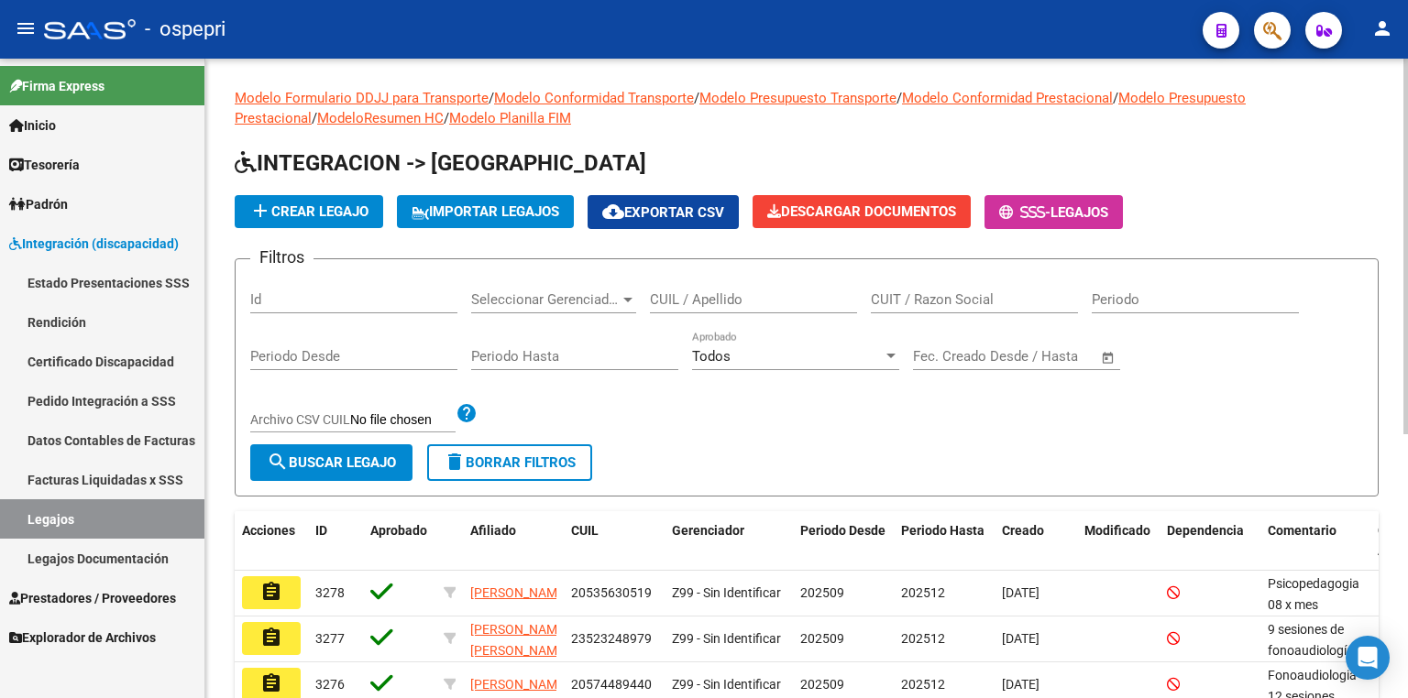
click at [763, 301] on input "CUIL / Apellido" at bounding box center [753, 299] width 207 height 16
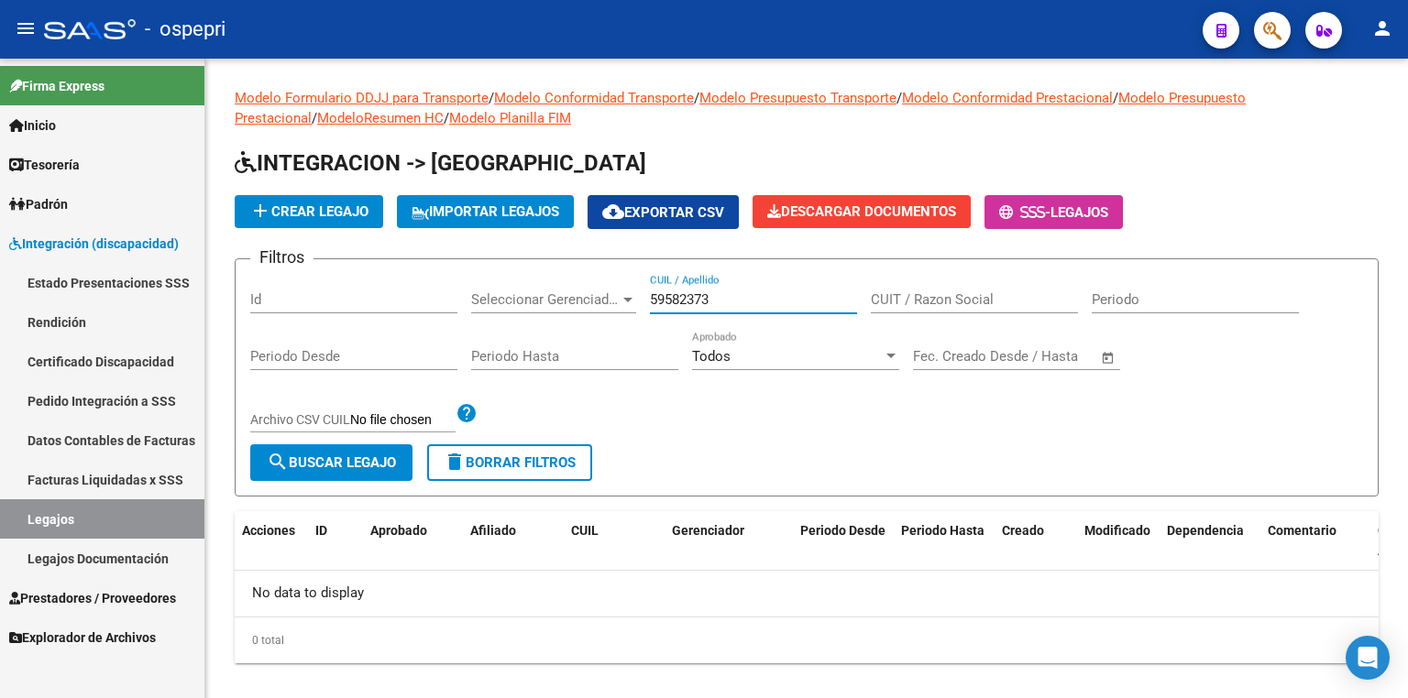
type input "59582373"
